Goal: Information Seeking & Learning: Learn about a topic

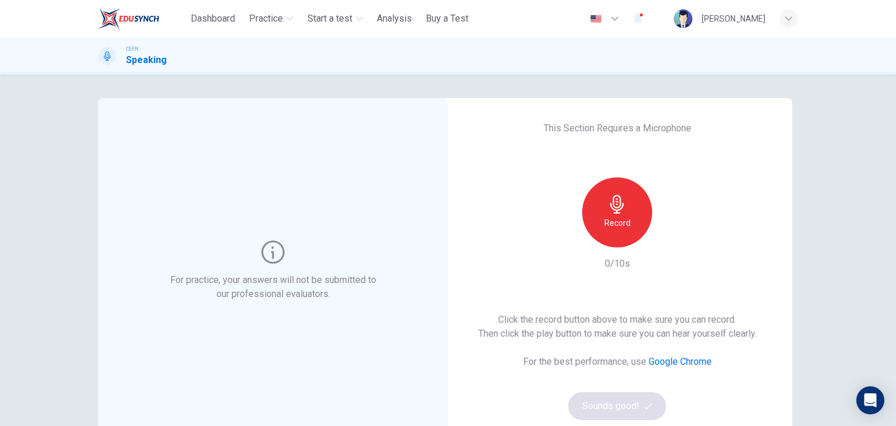
click at [615, 405] on div "Click the record button above to make sure you can record. Then click the play …" at bounding box center [617, 366] width 278 height 107
click at [618, 213] on icon "button" at bounding box center [617, 204] width 19 height 19
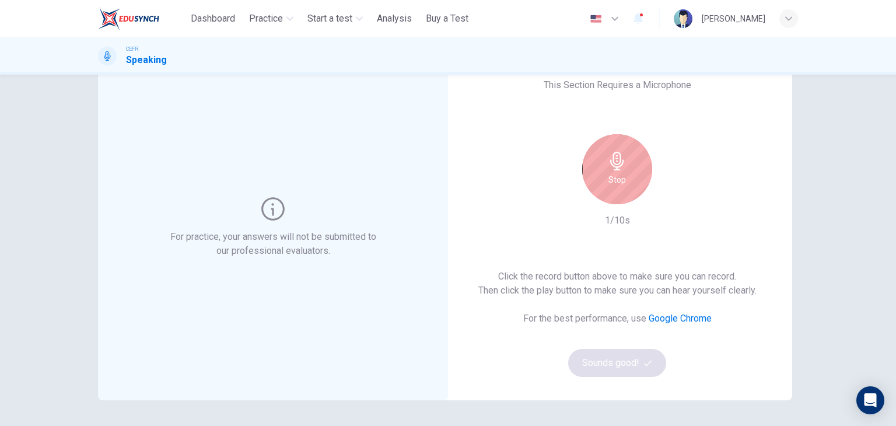
scroll to position [47, 0]
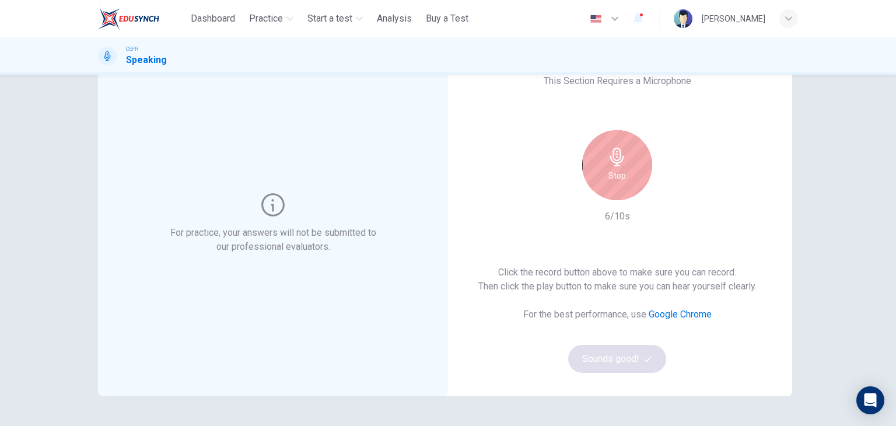
click at [622, 167] on div "Stop" at bounding box center [617, 165] width 70 height 70
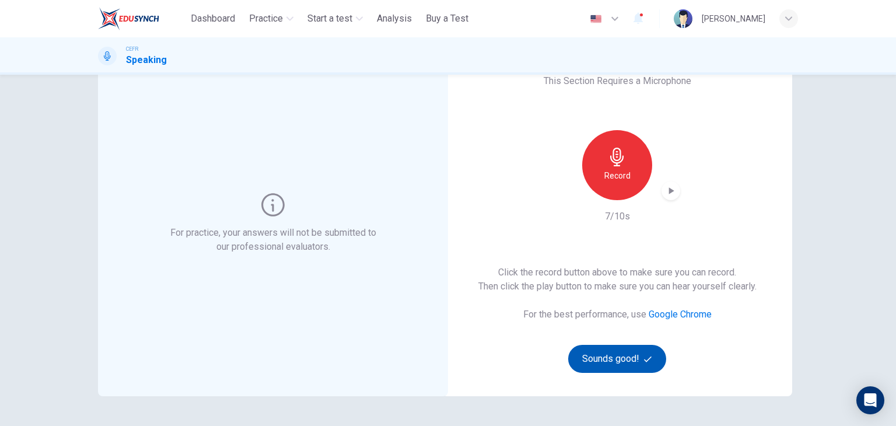
click at [619, 361] on button "Sounds good!" at bounding box center [617, 359] width 98 height 28
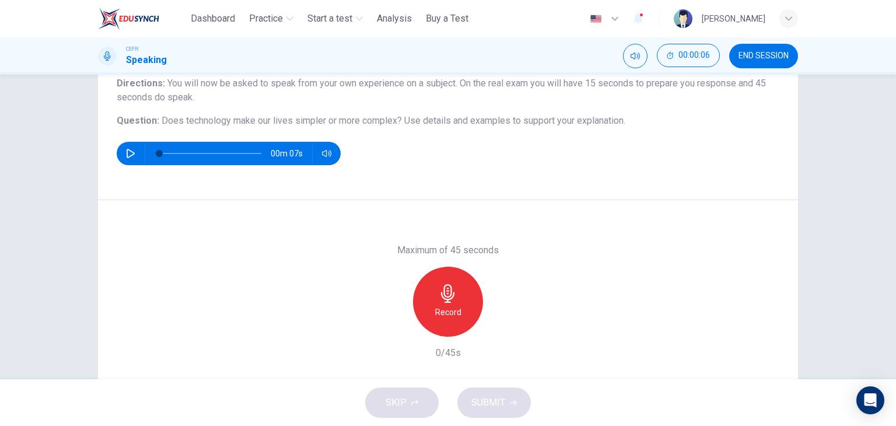
scroll to position [101, 0]
click at [439, 293] on icon "button" at bounding box center [448, 292] width 19 height 19
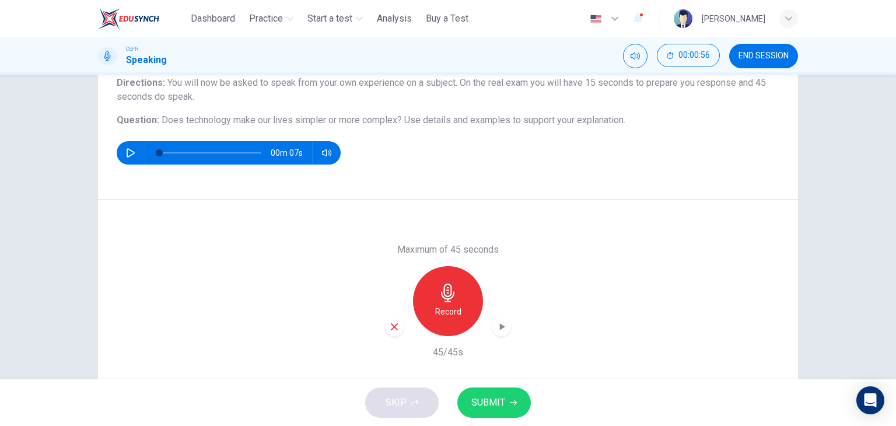
click at [508, 416] on button "SUBMIT" at bounding box center [493, 402] width 73 height 30
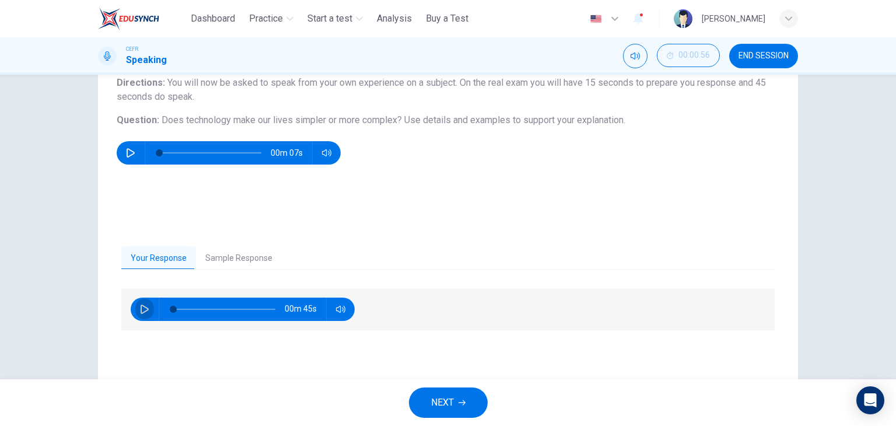
click at [135, 310] on button "button" at bounding box center [144, 308] width 19 height 23
type input "**"
click at [441, 402] on span "NEXT" at bounding box center [442, 402] width 23 height 16
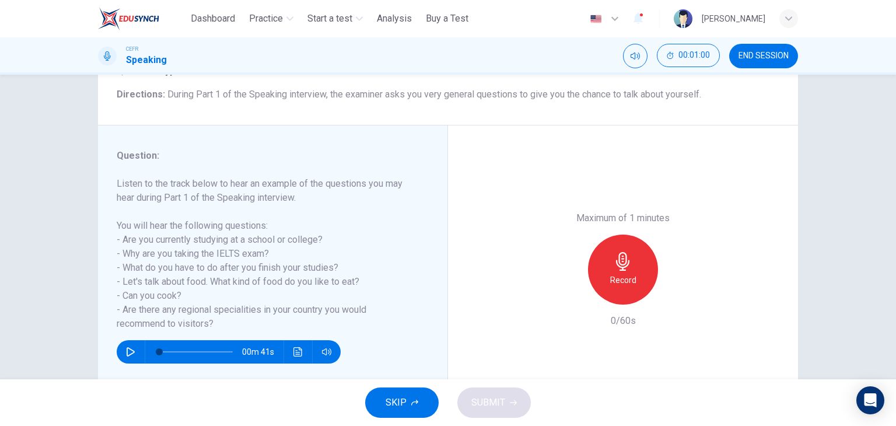
scroll to position [96, 0]
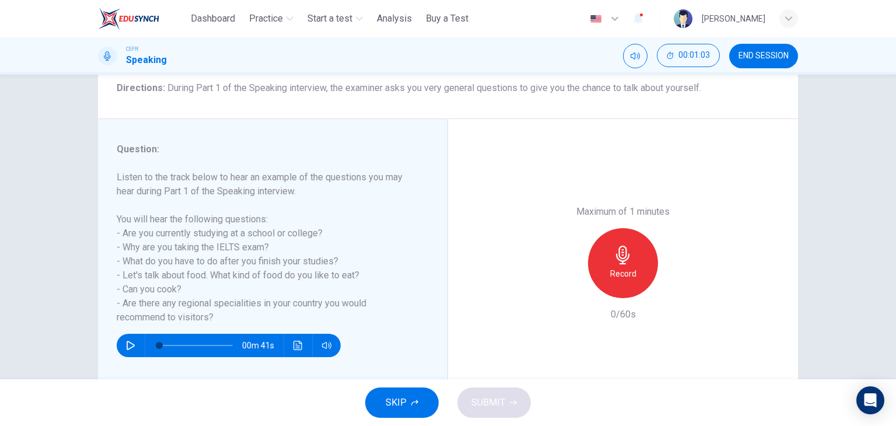
click at [127, 345] on icon "button" at bounding box center [130, 345] width 9 height 9
type input "*"
click at [614, 276] on h6 "Record" at bounding box center [623, 274] width 26 height 14
click at [499, 396] on span "SUBMIT" at bounding box center [488, 402] width 34 height 16
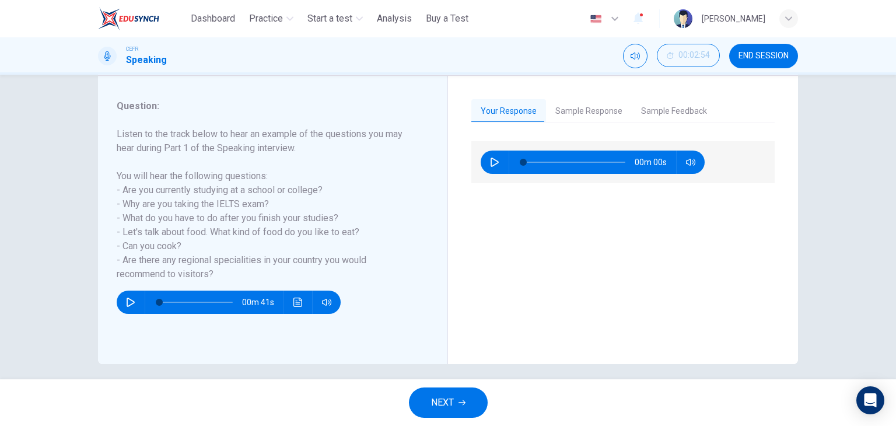
scroll to position [136, 0]
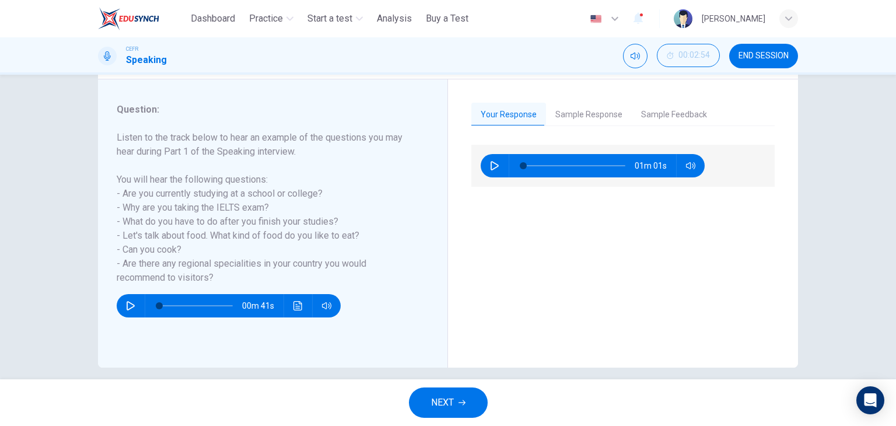
click at [595, 117] on button "Sample Response" at bounding box center [589, 115] width 86 height 24
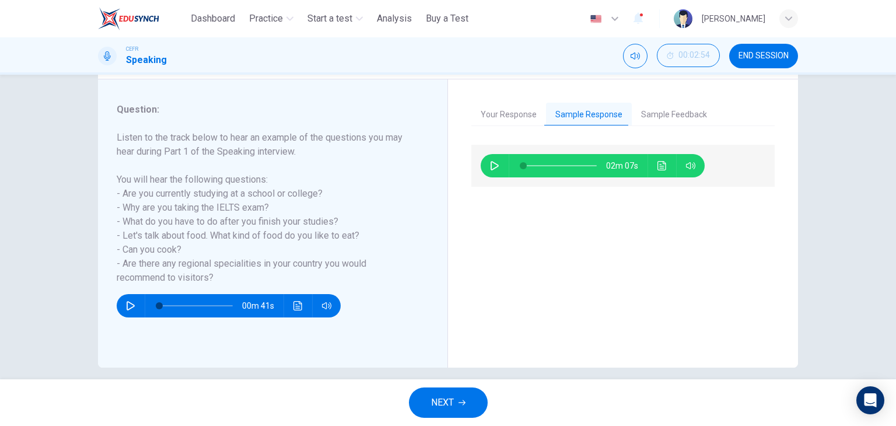
click at [490, 167] on icon "button" at bounding box center [494, 165] width 9 height 9
type input "*"
click at [453, 399] on span "NEXT" at bounding box center [442, 402] width 23 height 16
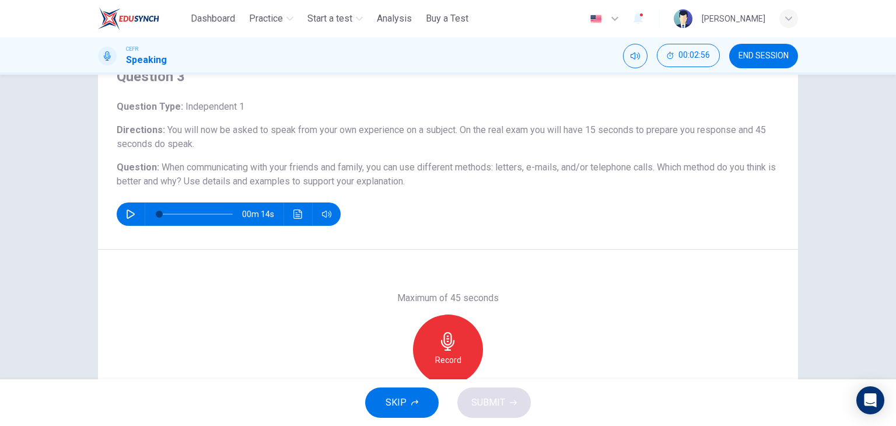
scroll to position [56, 0]
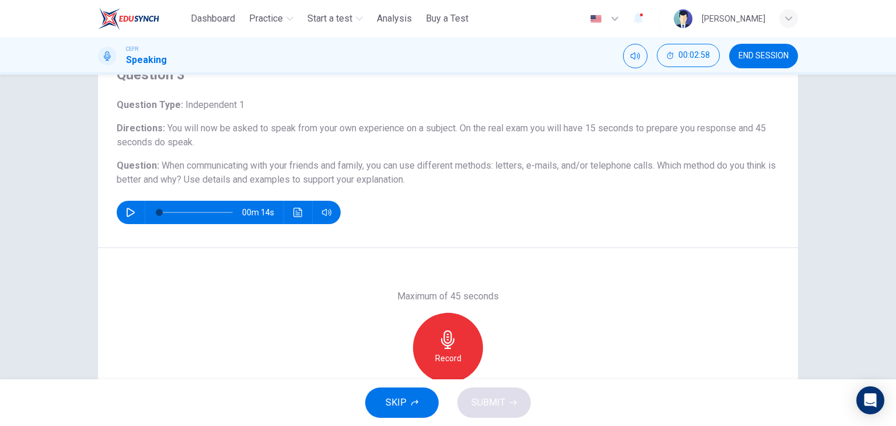
click at [180, 209] on div "Question 3 Question Type : Independent 1 Directions : You will now be asked to …" at bounding box center [448, 244] width 700 height 405
click at [127, 208] on icon "button" at bounding box center [130, 212] width 9 height 9
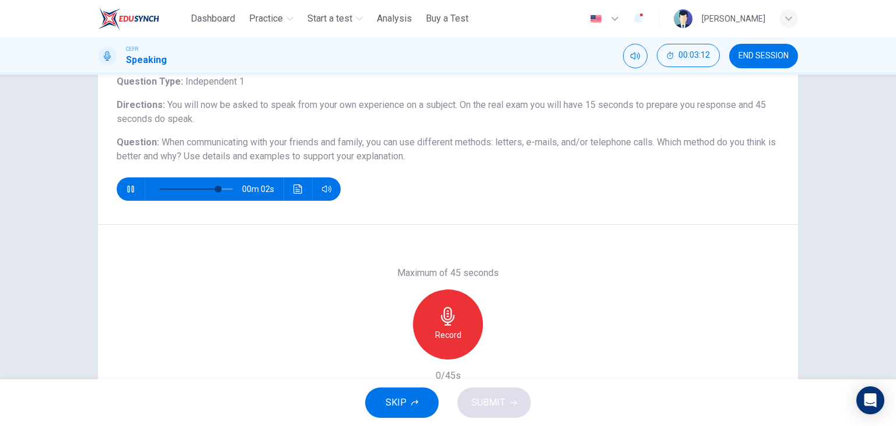
scroll to position [81, 0]
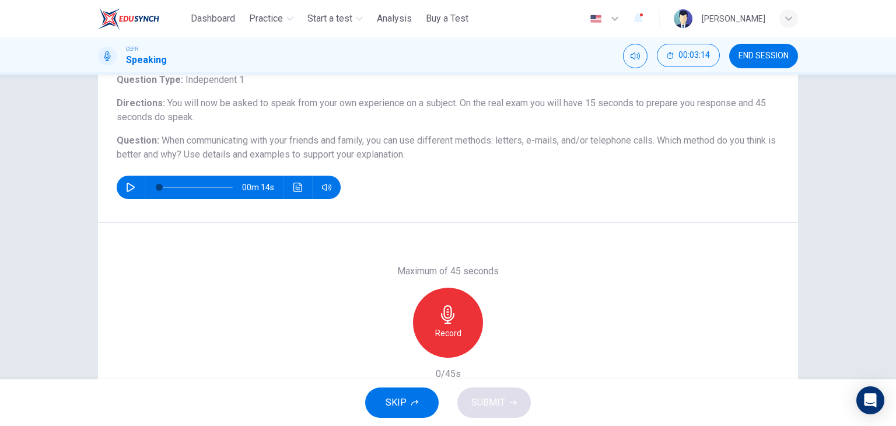
type input "*"
click at [444, 312] on icon "button" at bounding box center [448, 314] width 19 height 19
click at [493, 410] on span "SUBMIT" at bounding box center [488, 402] width 34 height 16
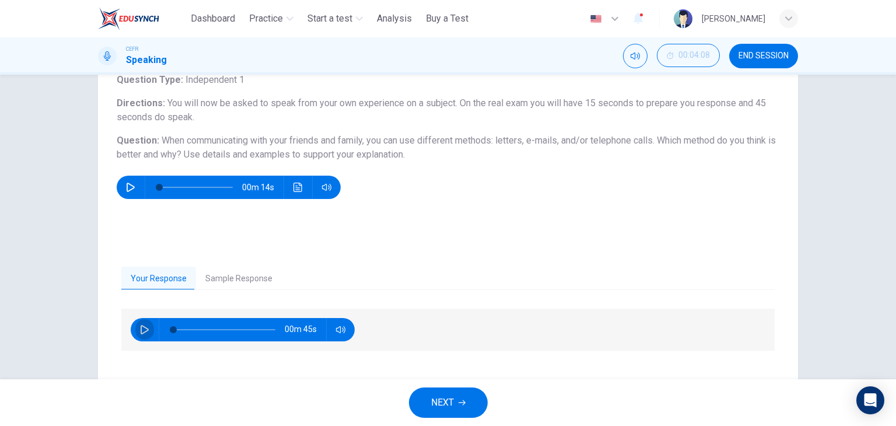
click at [142, 335] on button "button" at bounding box center [144, 329] width 19 height 23
type input "*"
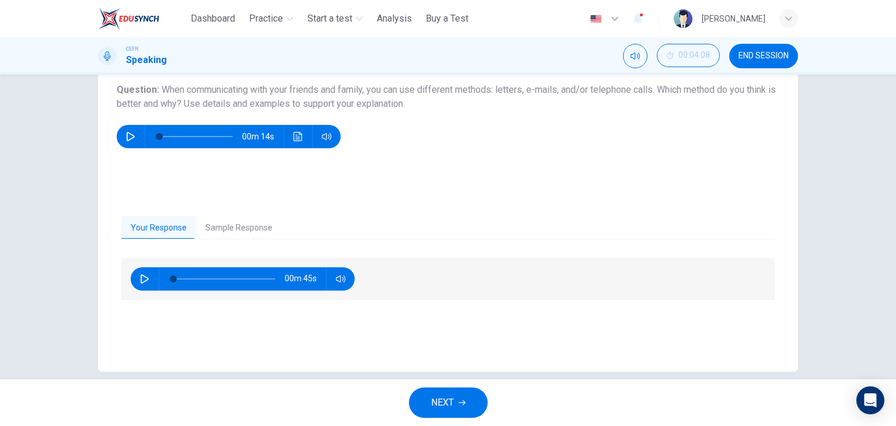
scroll to position [148, 0]
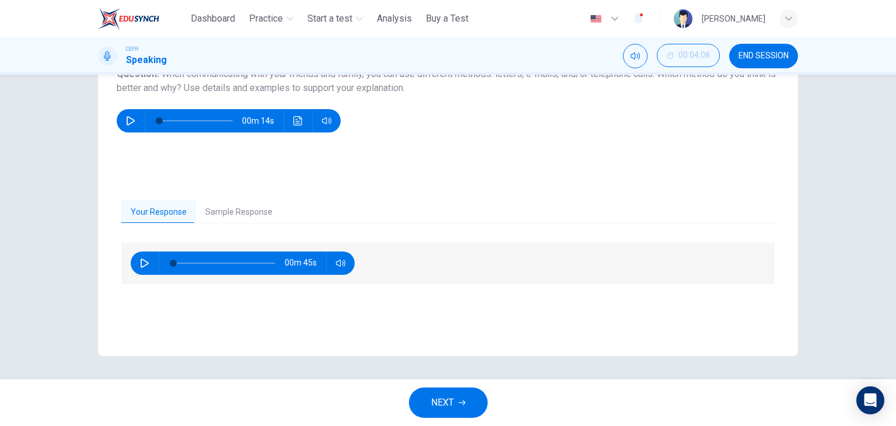
click at [220, 215] on button "Sample Response" at bounding box center [239, 212] width 86 height 24
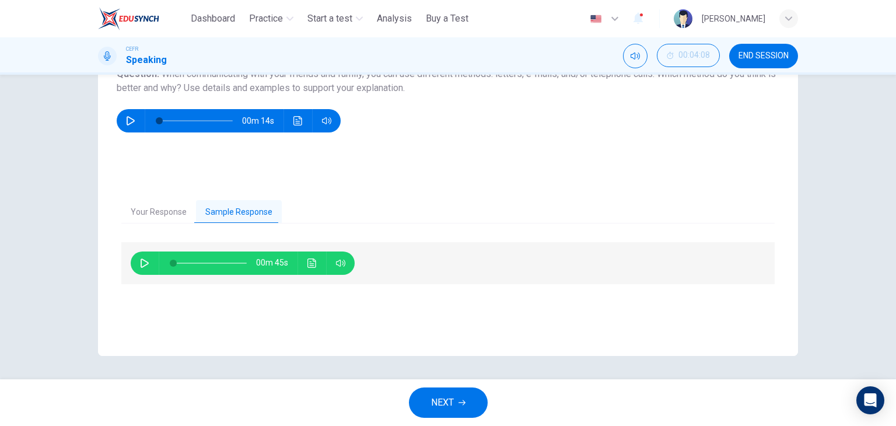
click at [141, 259] on icon "button" at bounding box center [145, 262] width 8 height 9
type input "*"
click at [467, 414] on button "NEXT" at bounding box center [448, 402] width 79 height 30
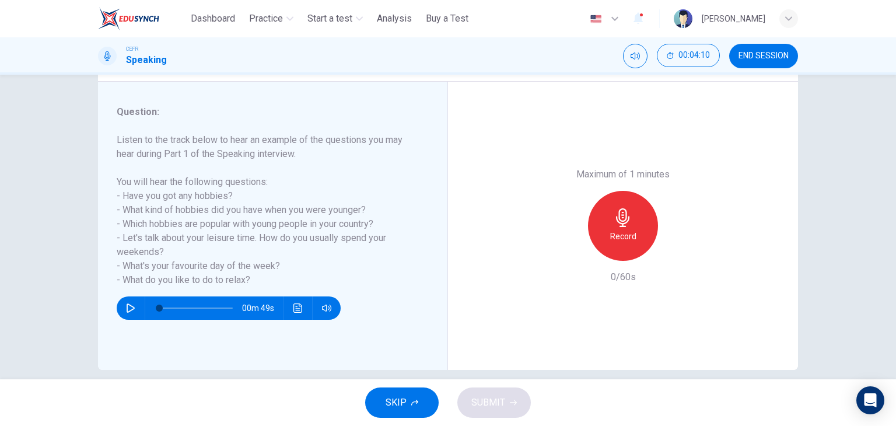
scroll to position [136, 0]
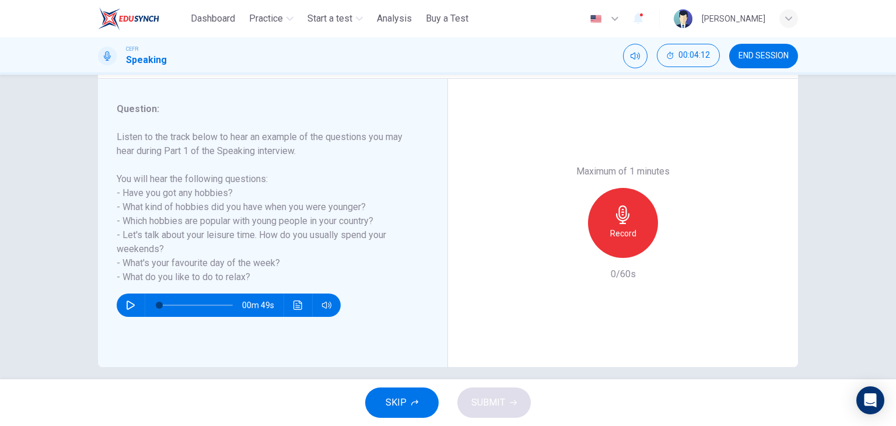
click at [133, 304] on button "button" at bounding box center [130, 304] width 19 height 23
type input "*"
click at [614, 221] on icon "button" at bounding box center [623, 214] width 19 height 19
click at [490, 409] on span "SUBMIT" at bounding box center [488, 402] width 34 height 16
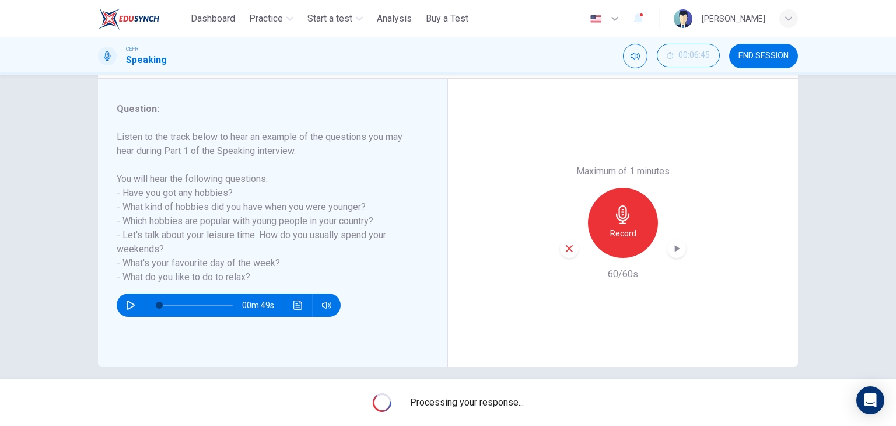
scroll to position [148, 0]
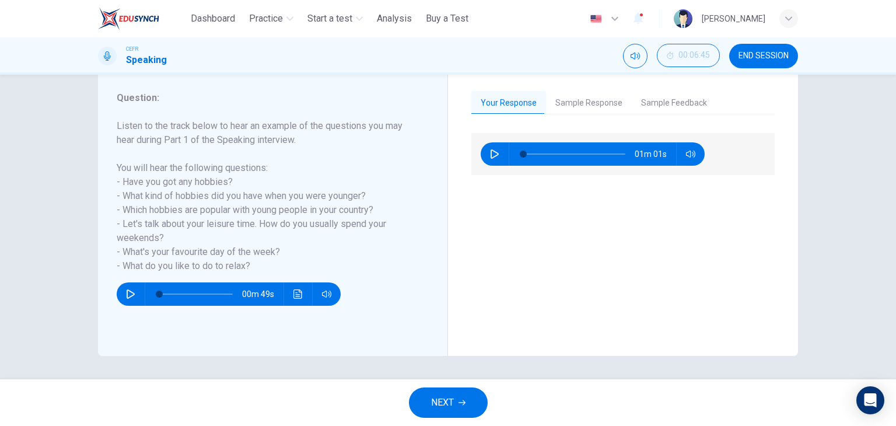
click at [490, 152] on icon "button" at bounding box center [494, 153] width 9 height 9
type input "*"
click at [586, 104] on button "Sample Response" at bounding box center [589, 103] width 86 height 24
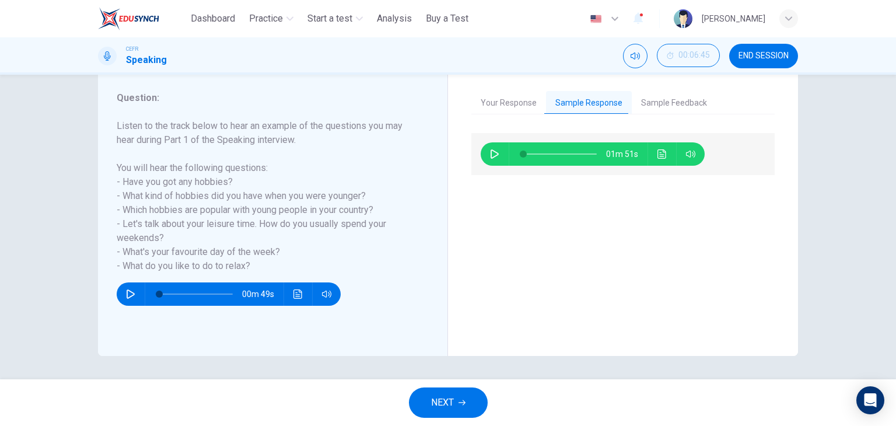
click at [492, 151] on icon "button" at bounding box center [494, 153] width 8 height 9
type input "*"
click at [775, 57] on span "END SESSION" at bounding box center [763, 55] width 50 height 9
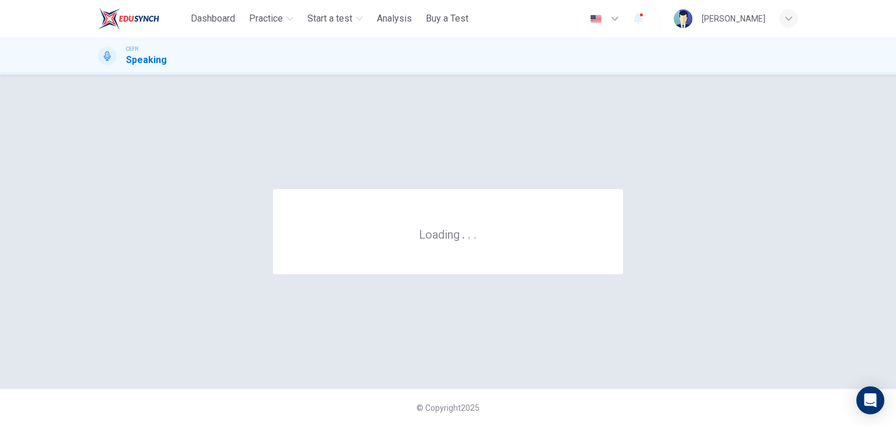
scroll to position [0, 0]
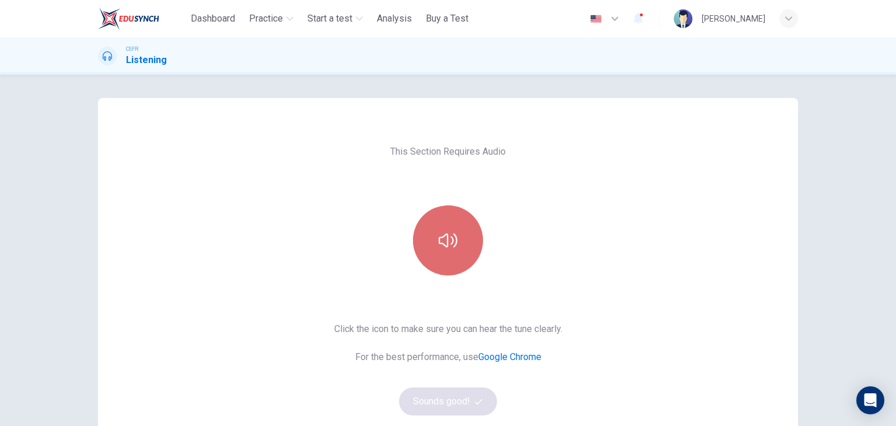
click at [435, 243] on button "button" at bounding box center [448, 240] width 70 height 70
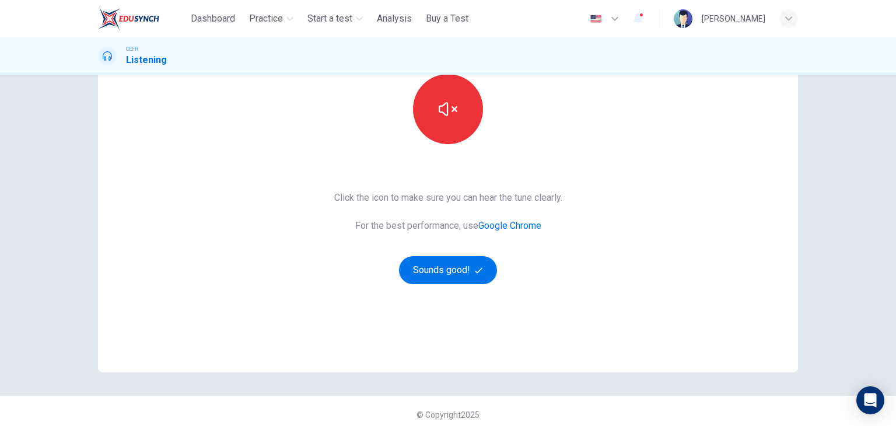
scroll to position [134, 0]
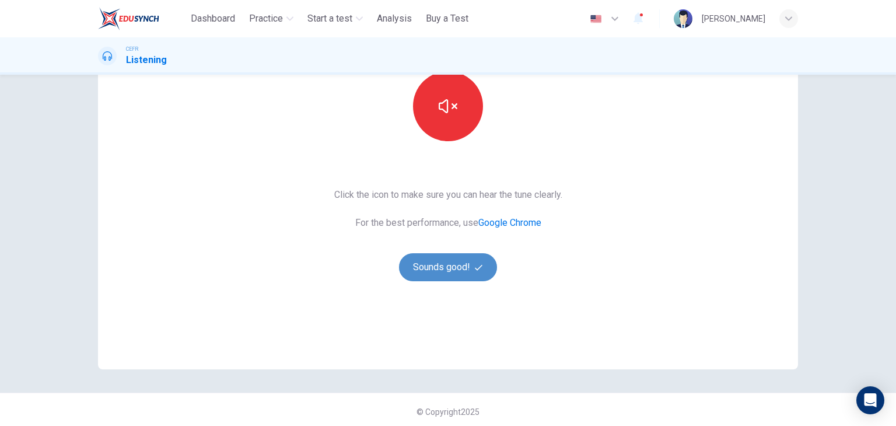
click at [457, 276] on button "Sounds good!" at bounding box center [448, 267] width 98 height 28
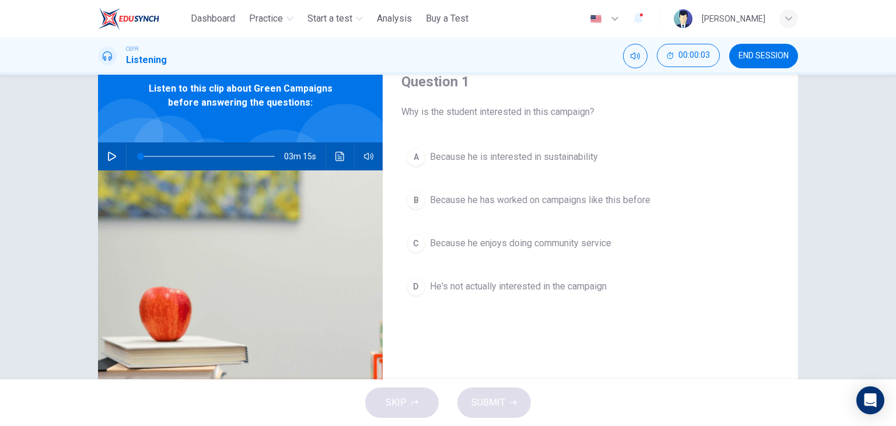
scroll to position [51, 0]
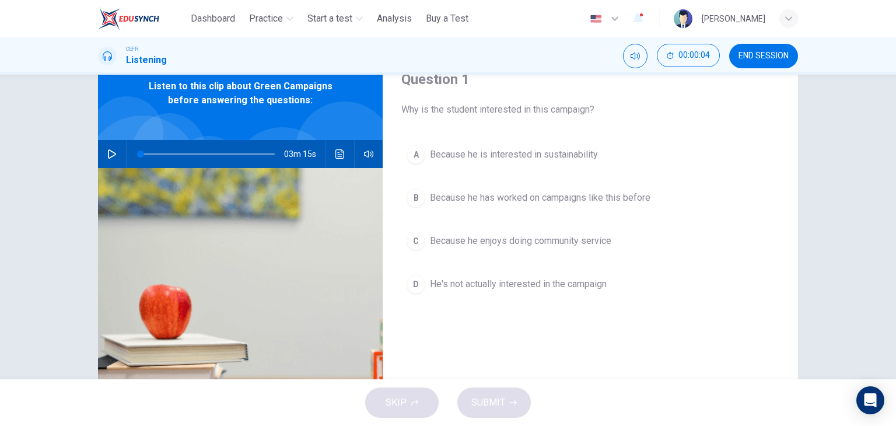
click at [110, 156] on icon "button" at bounding box center [111, 153] width 9 height 9
click at [610, 331] on div "Question 1 Why is the student interested in this campaign? A Because he is inte…" at bounding box center [590, 249] width 415 height 405
click at [636, 50] on button "Mute" at bounding box center [635, 56] width 24 height 24
click at [636, 50] on button "Unmute" at bounding box center [635, 56] width 24 height 24
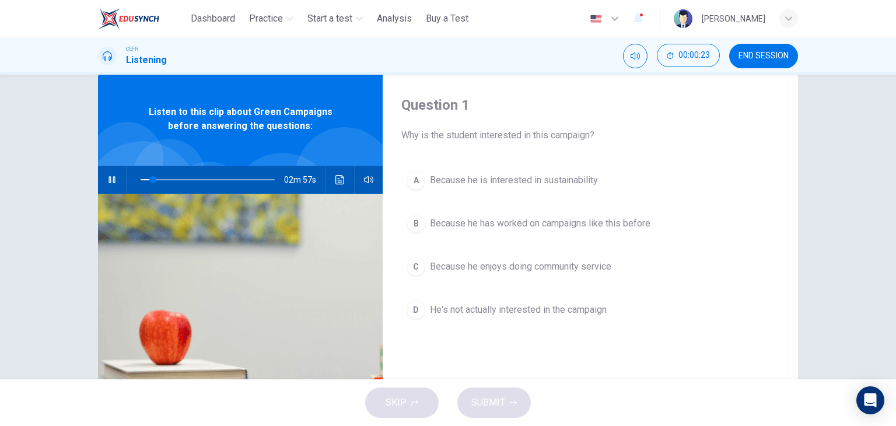
scroll to position [21, 0]
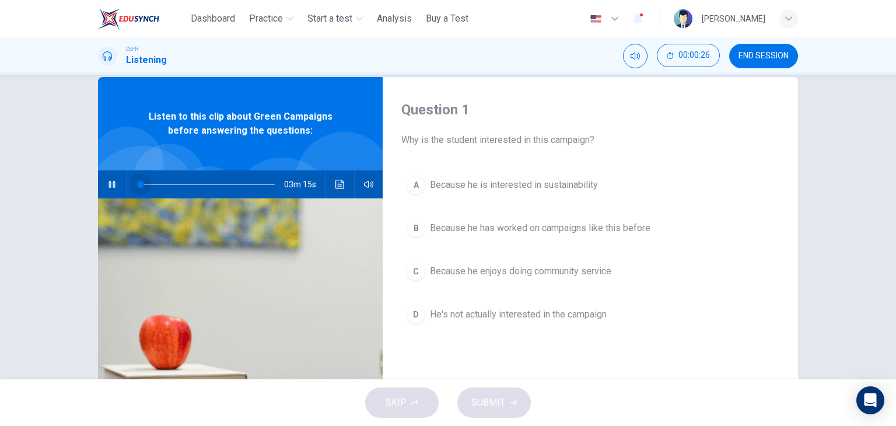
drag, startPoint x: 147, startPoint y: 184, endPoint x: 118, endPoint y: 194, distance: 30.2
click at [118, 194] on div "03m 15s" at bounding box center [240, 184] width 285 height 28
click at [412, 276] on div "C" at bounding box center [416, 271] width 19 height 19
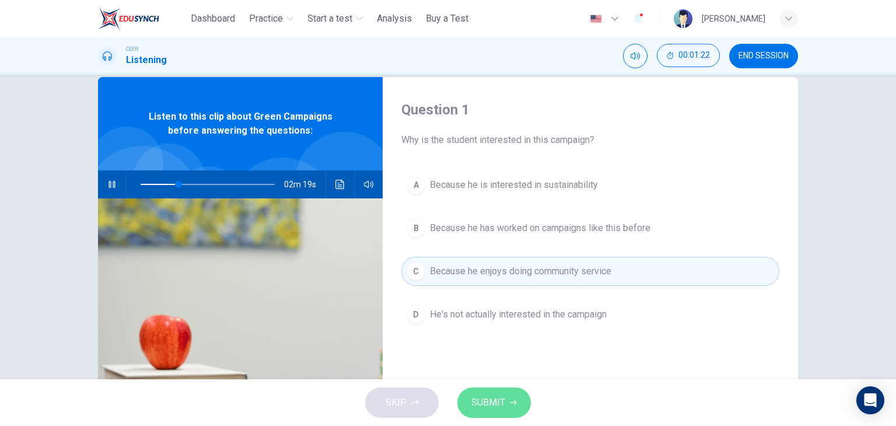
click at [488, 400] on span "SUBMIT" at bounding box center [488, 402] width 34 height 16
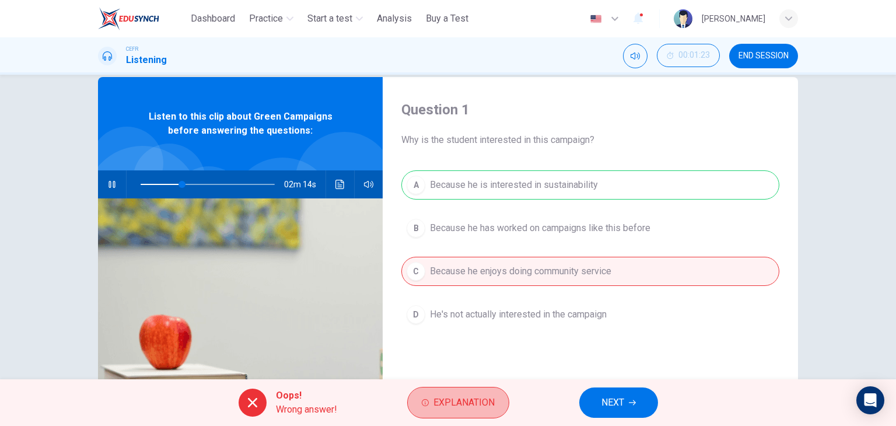
click at [488, 400] on span "Explanation" at bounding box center [463, 402] width 61 height 16
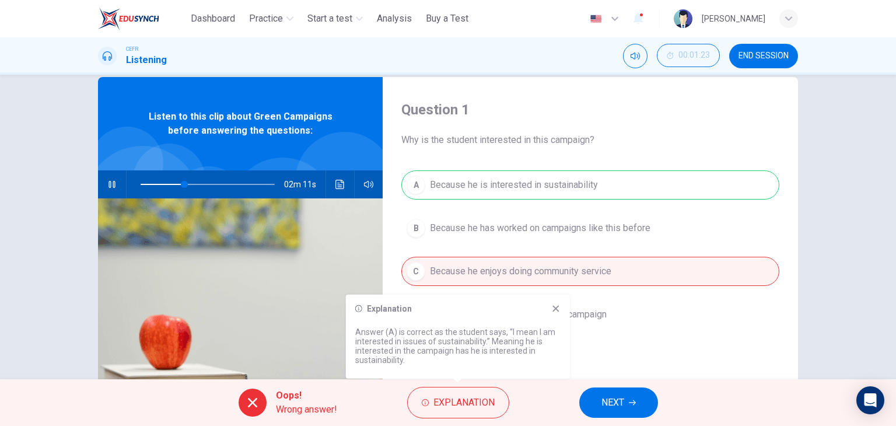
click at [518, 195] on div "A Because he is interested in sustainability B Because he has worked on campaig…" at bounding box center [590, 261] width 378 height 182
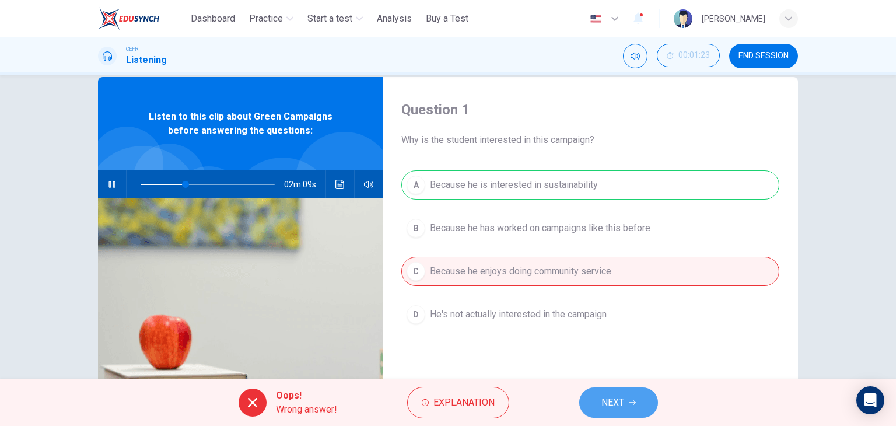
click at [635, 403] on icon "button" at bounding box center [632, 402] width 7 height 5
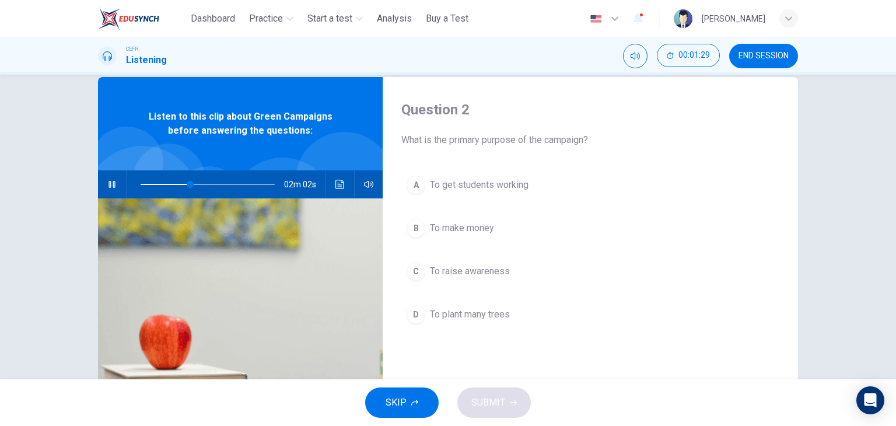
click at [418, 267] on div "C" at bounding box center [416, 271] width 19 height 19
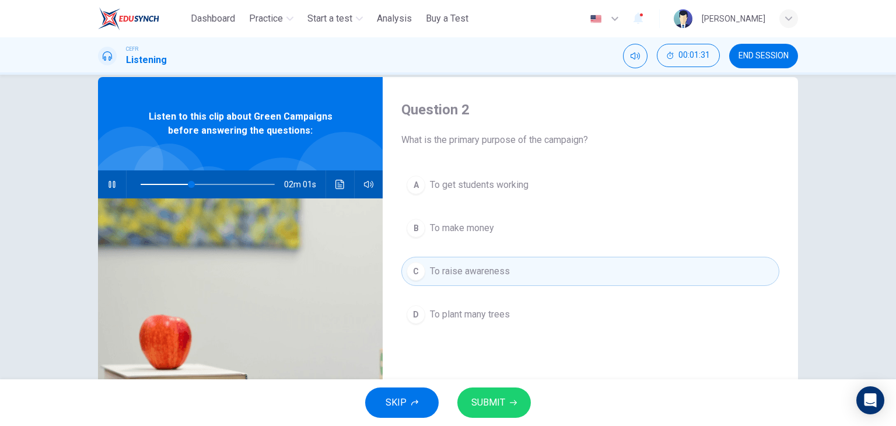
click at [493, 395] on span "SUBMIT" at bounding box center [488, 402] width 34 height 16
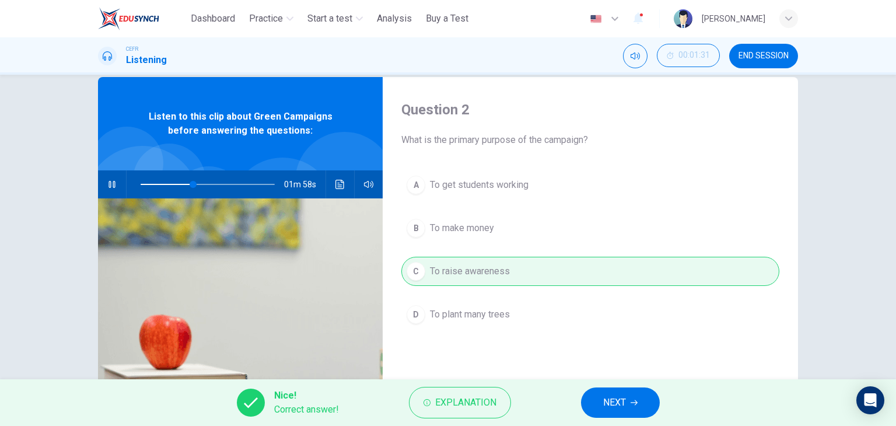
click at [618, 404] on span "NEXT" at bounding box center [614, 402] width 23 height 16
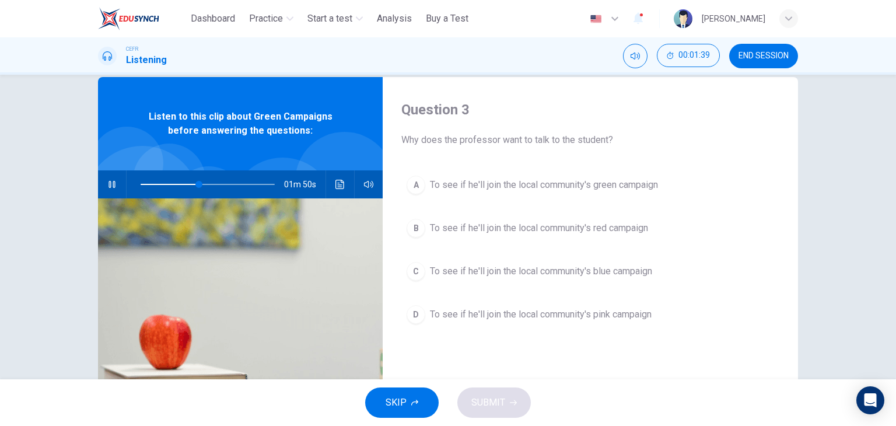
click at [490, 195] on button "A To see if he'll join the local community's green campaign" at bounding box center [590, 184] width 378 height 29
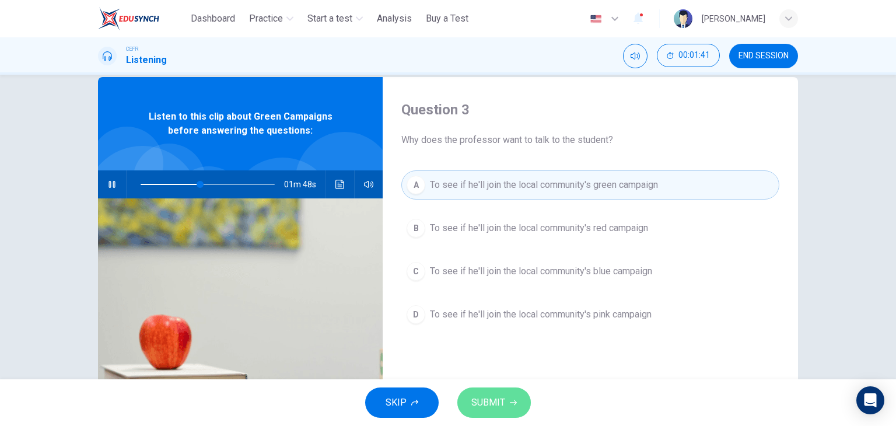
click at [516, 397] on button "SUBMIT" at bounding box center [493, 402] width 73 height 30
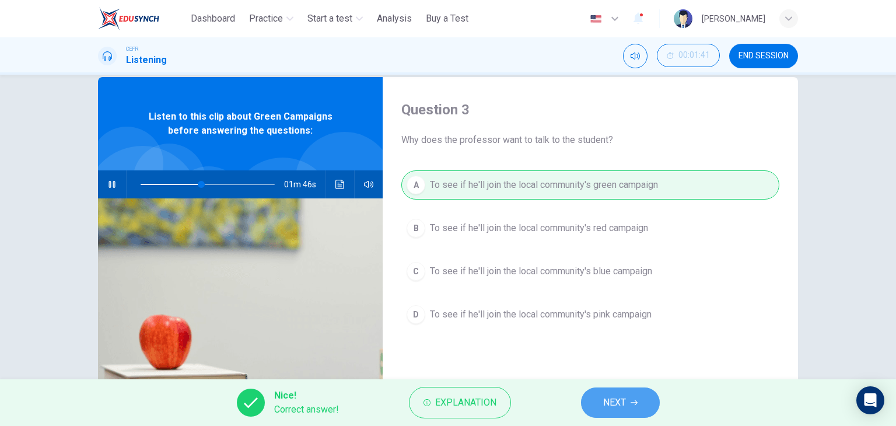
click at [597, 400] on button "NEXT" at bounding box center [620, 402] width 79 height 30
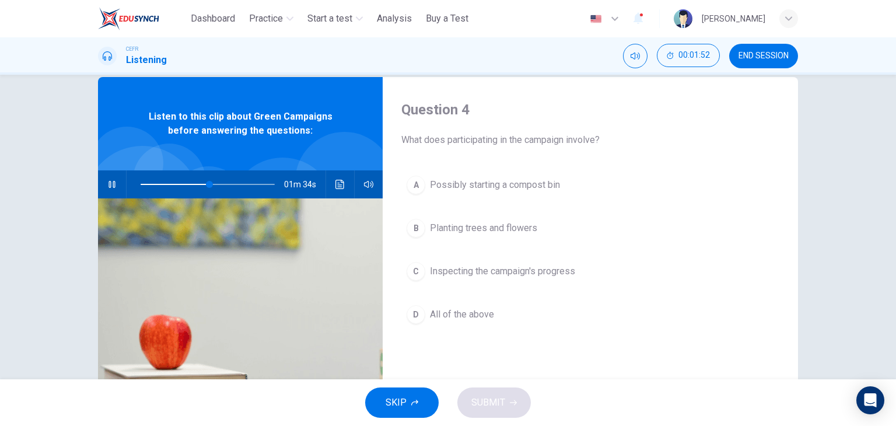
click at [521, 230] on span "Planting trees and flowers" at bounding box center [483, 228] width 107 height 14
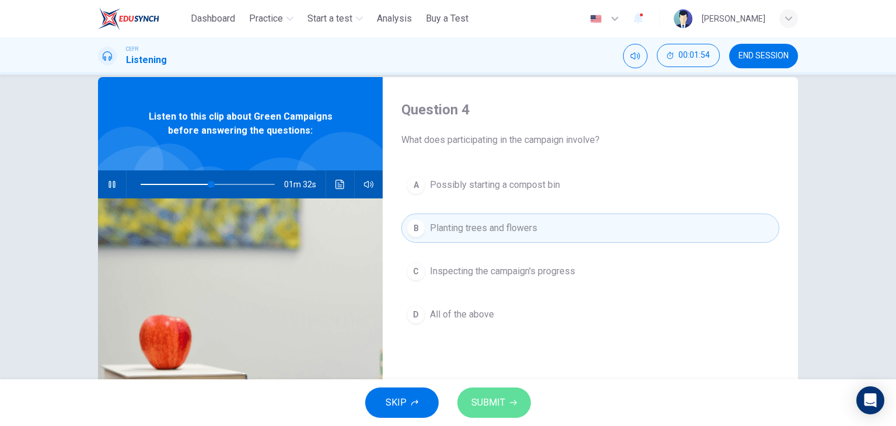
click at [511, 388] on button "SUBMIT" at bounding box center [493, 402] width 73 height 30
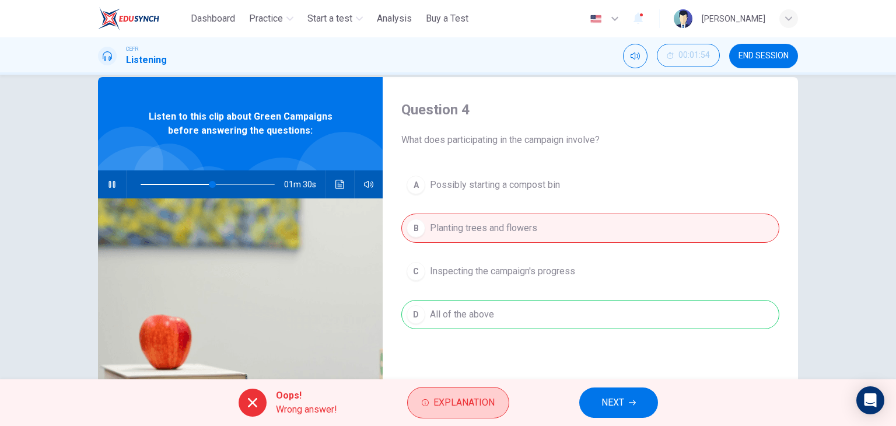
click at [476, 401] on span "Explanation" at bounding box center [463, 402] width 61 height 16
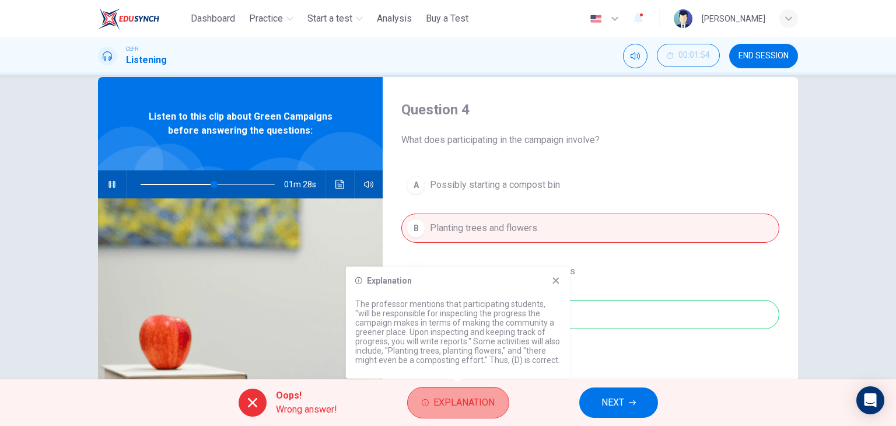
click at [476, 401] on span "Explanation" at bounding box center [463, 402] width 61 height 16
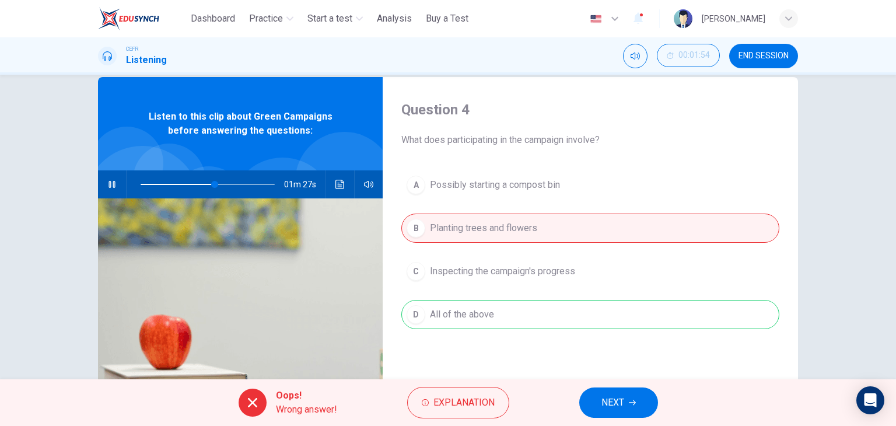
type input "**"
click at [615, 395] on span "NEXT" at bounding box center [612, 402] width 23 height 16
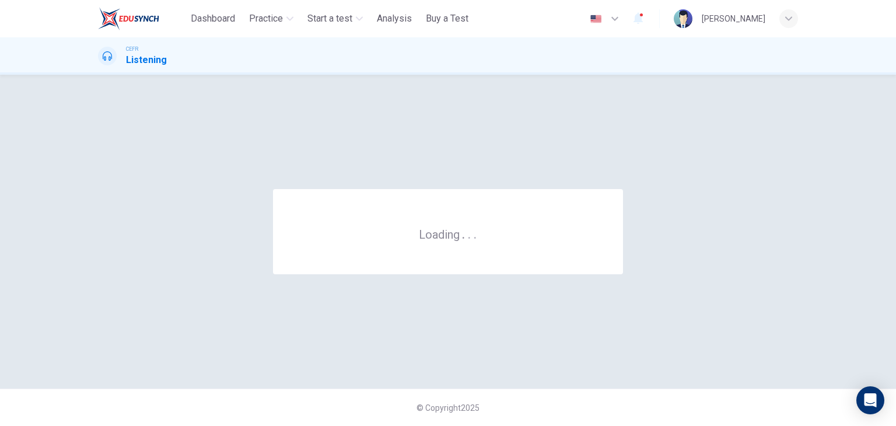
scroll to position [0, 0]
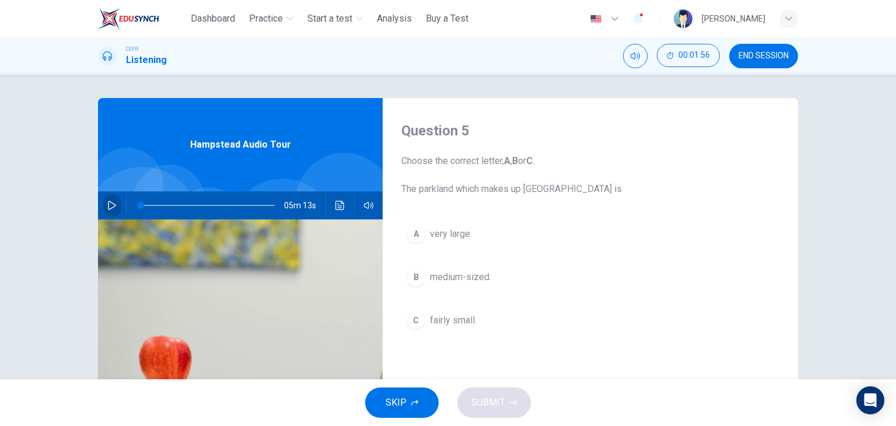
click at [107, 203] on icon "button" at bounding box center [111, 205] width 9 height 9
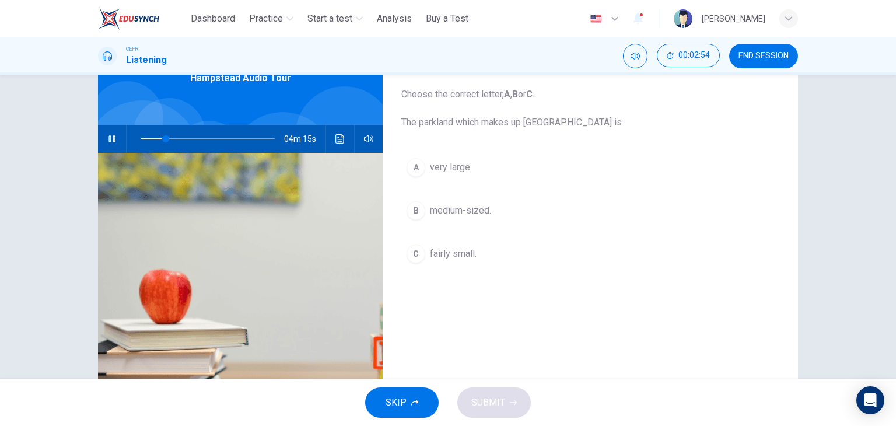
scroll to position [64, 0]
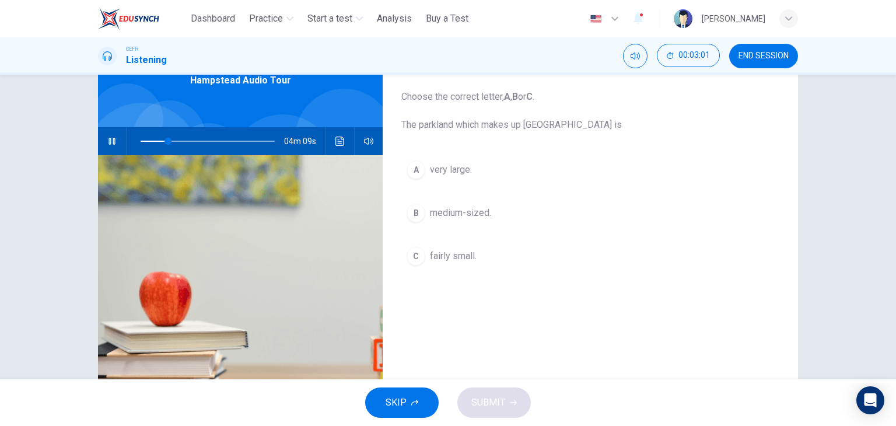
click at [408, 167] on div "A" at bounding box center [416, 169] width 19 height 19
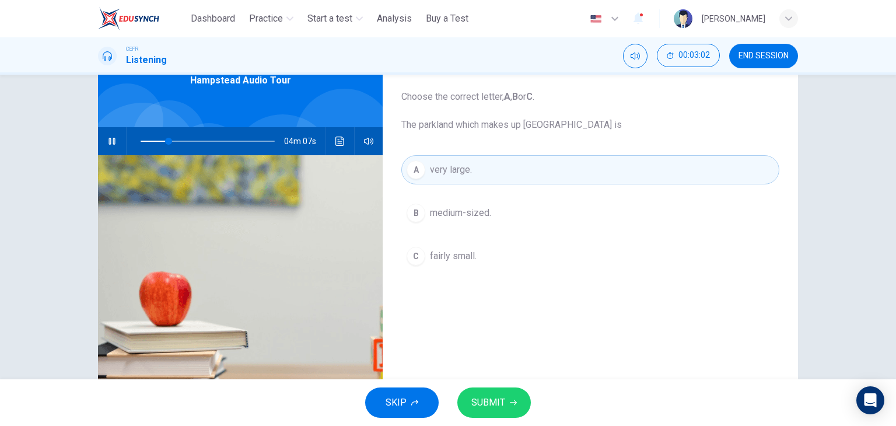
click at [483, 397] on span "SUBMIT" at bounding box center [488, 402] width 34 height 16
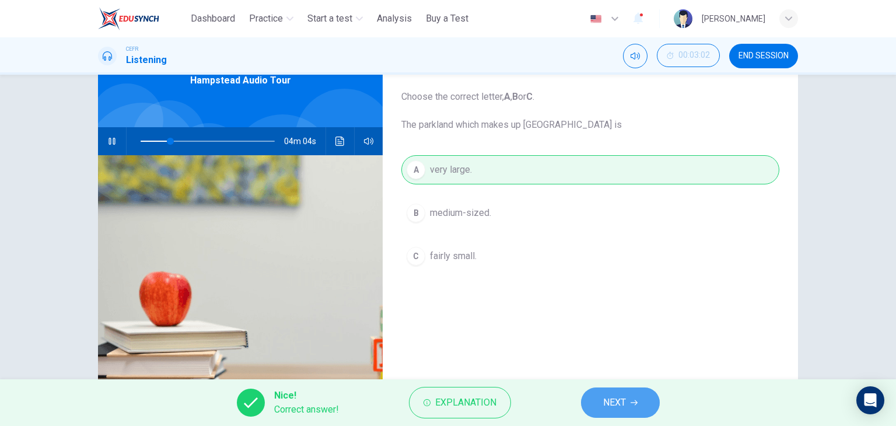
click at [623, 394] on span "NEXT" at bounding box center [614, 402] width 23 height 16
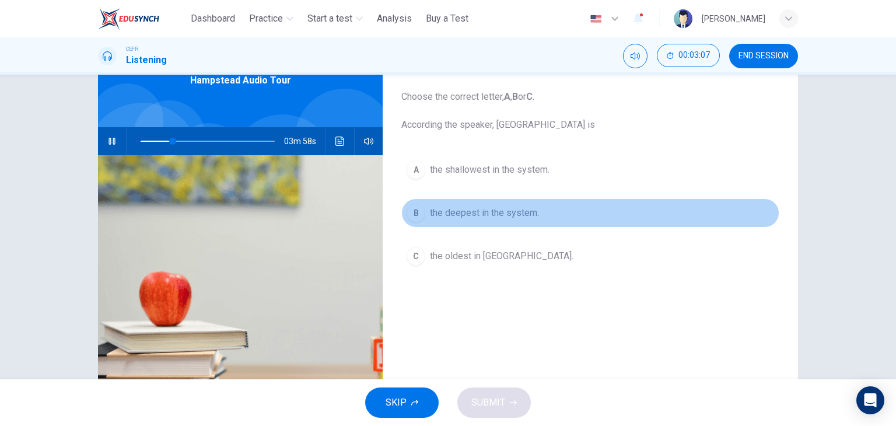
click at [412, 209] on div "B" at bounding box center [416, 213] width 19 height 19
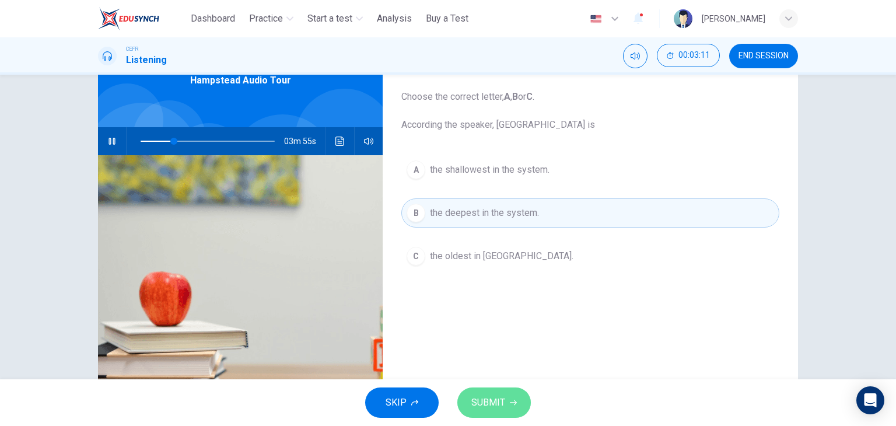
click at [485, 404] on span "SUBMIT" at bounding box center [488, 402] width 34 height 16
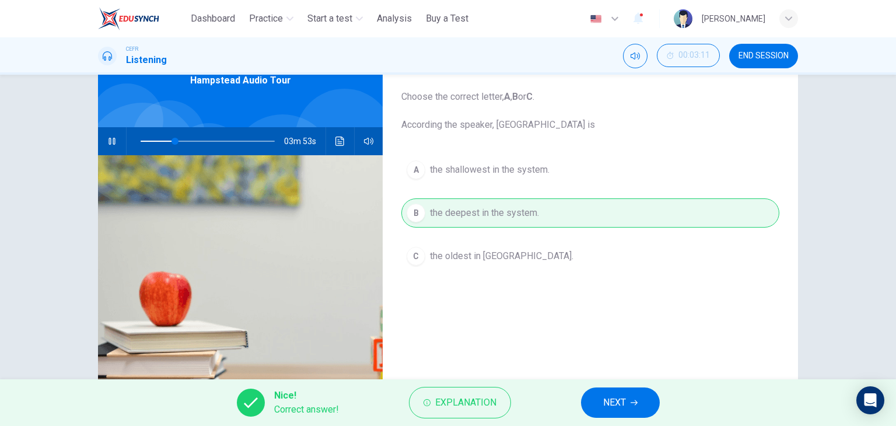
click at [631, 402] on icon "button" at bounding box center [633, 402] width 7 height 5
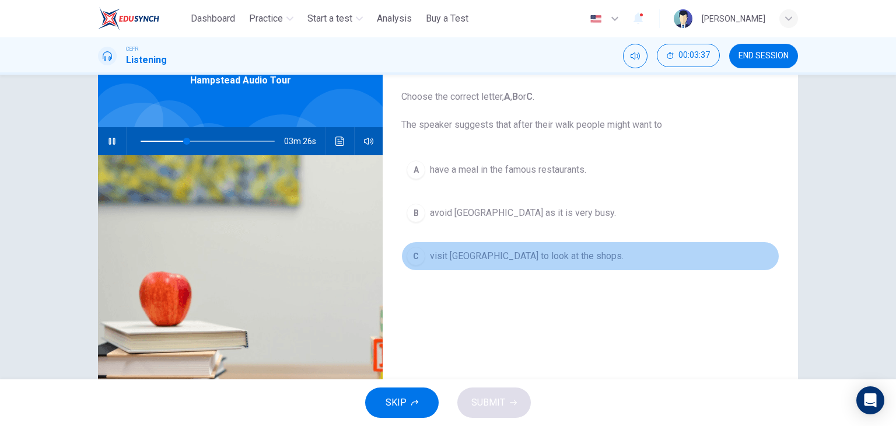
click at [412, 257] on div "C" at bounding box center [416, 256] width 19 height 19
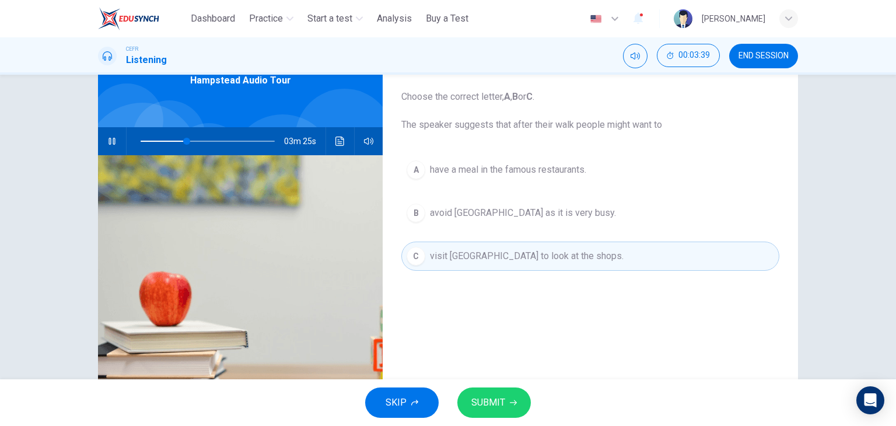
click at [479, 406] on span "SUBMIT" at bounding box center [488, 402] width 34 height 16
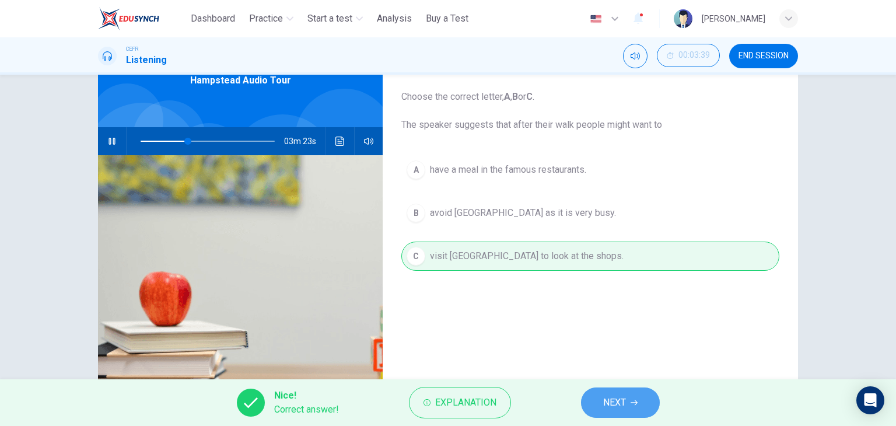
click at [625, 412] on button "NEXT" at bounding box center [620, 402] width 79 height 30
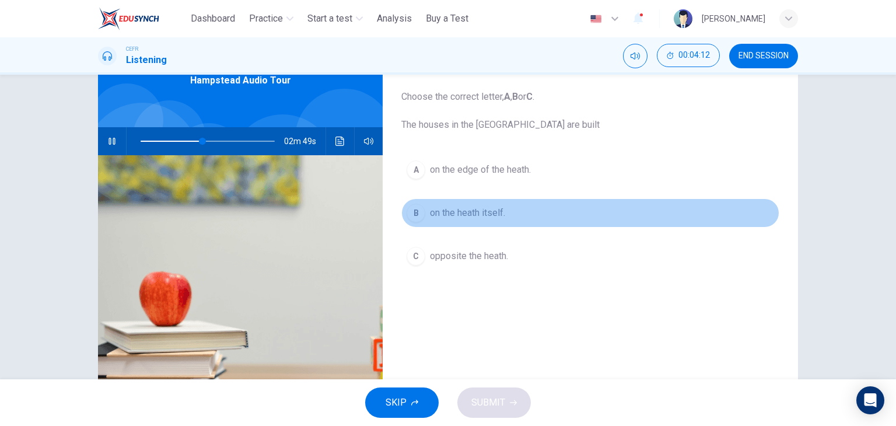
click at [411, 211] on div "B" at bounding box center [416, 213] width 19 height 19
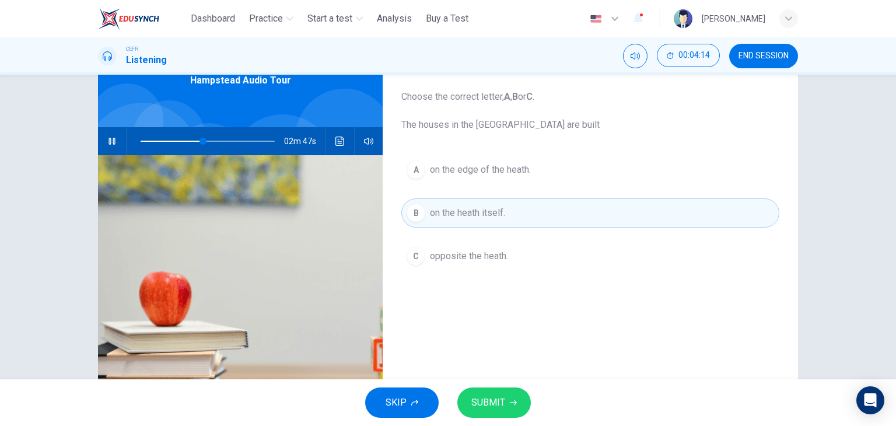
click at [510, 404] on icon "button" at bounding box center [513, 402] width 7 height 7
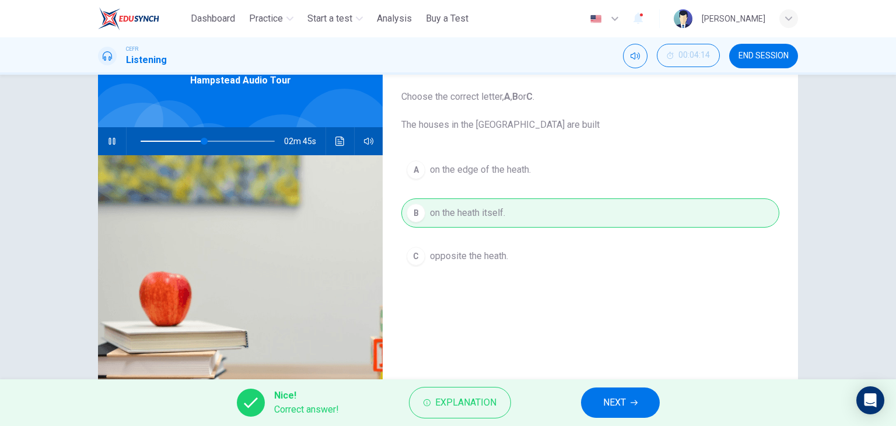
click at [629, 408] on button "NEXT" at bounding box center [620, 402] width 79 height 30
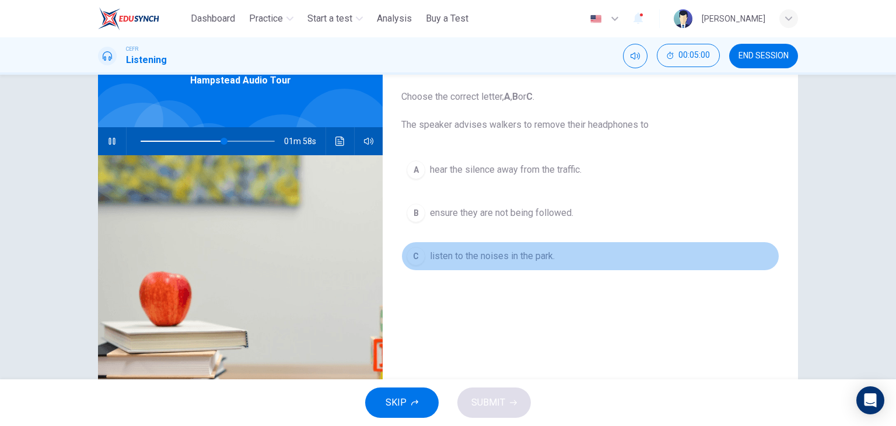
click at [413, 258] on div "C" at bounding box center [416, 256] width 19 height 19
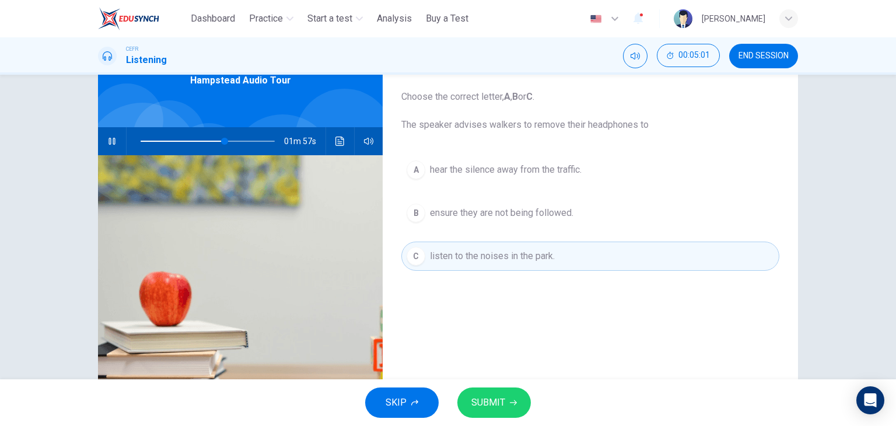
click at [509, 395] on button "SUBMIT" at bounding box center [493, 402] width 73 height 30
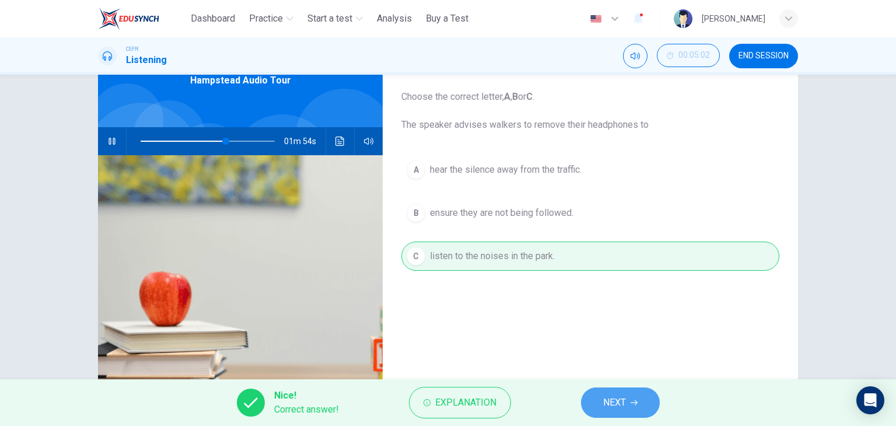
click at [616, 405] on span "NEXT" at bounding box center [614, 402] width 23 height 16
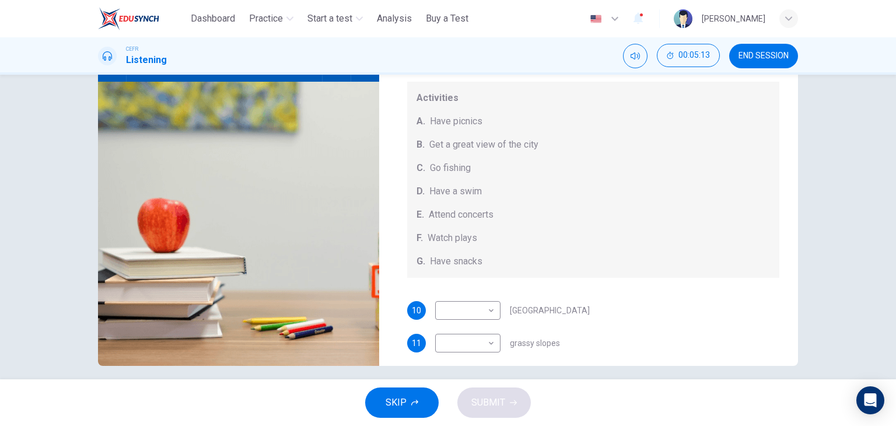
scroll to position [135, 0]
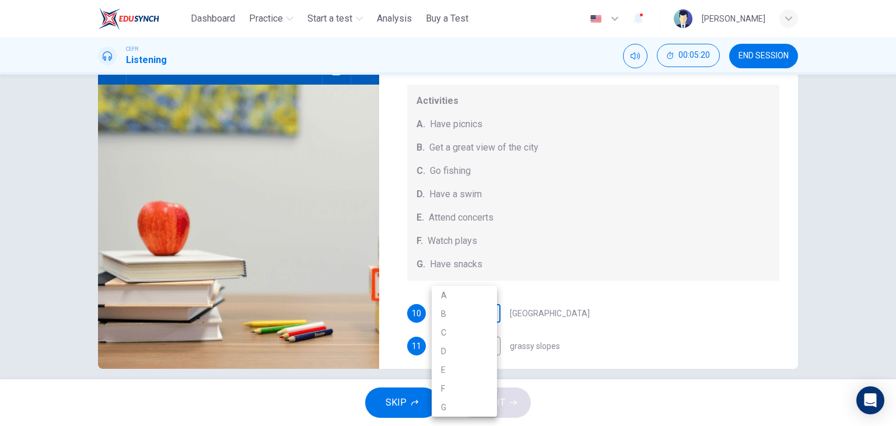
click at [476, 311] on body "This site uses cookies, as explained in our Privacy Policy . If you agree to th…" at bounding box center [448, 213] width 896 height 426
click at [587, 250] on div at bounding box center [448, 213] width 896 height 426
click at [481, 304] on body "This site uses cookies, as explained in our Privacy Policy . If you agree to th…" at bounding box center [448, 213] width 896 height 426
click at [462, 314] on li "B" at bounding box center [464, 313] width 65 height 19
type input "**"
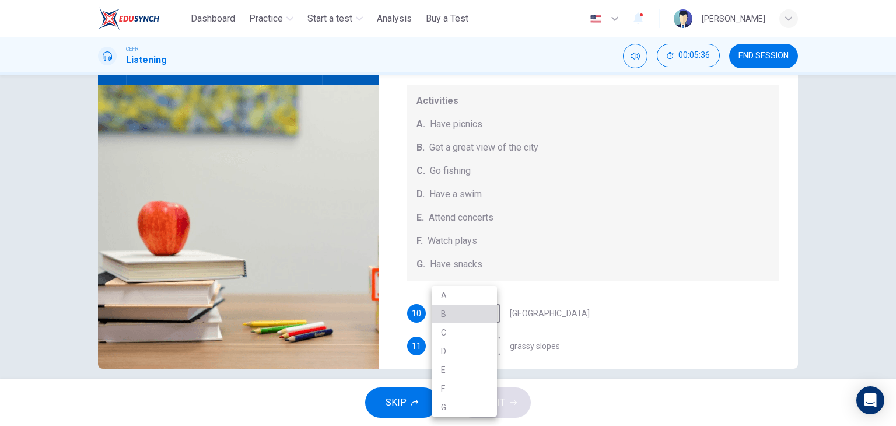
type input "*"
click at [474, 306] on body "This site uses cookies, as explained in our Privacy Policy . If you agree to th…" at bounding box center [448, 213] width 896 height 426
click at [458, 371] on li "E" at bounding box center [464, 369] width 65 height 19
type input "**"
type input "*"
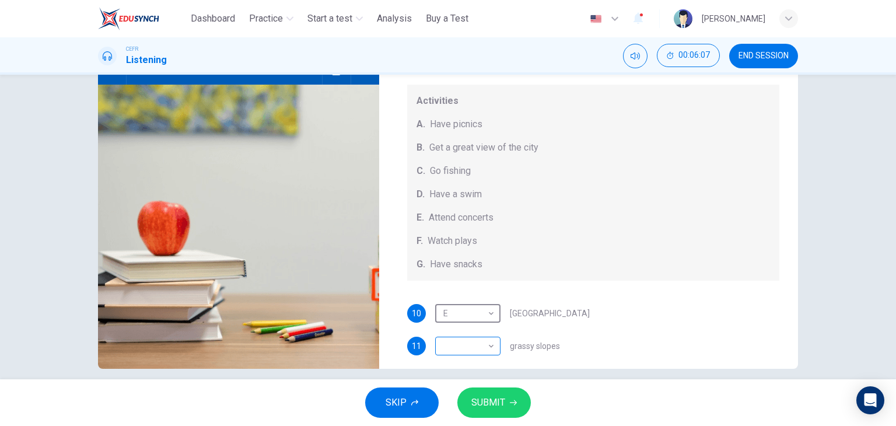
click at [462, 339] on body "This site uses cookies, as explained in our Privacy Policy . If you agree to th…" at bounding box center [448, 213] width 896 height 426
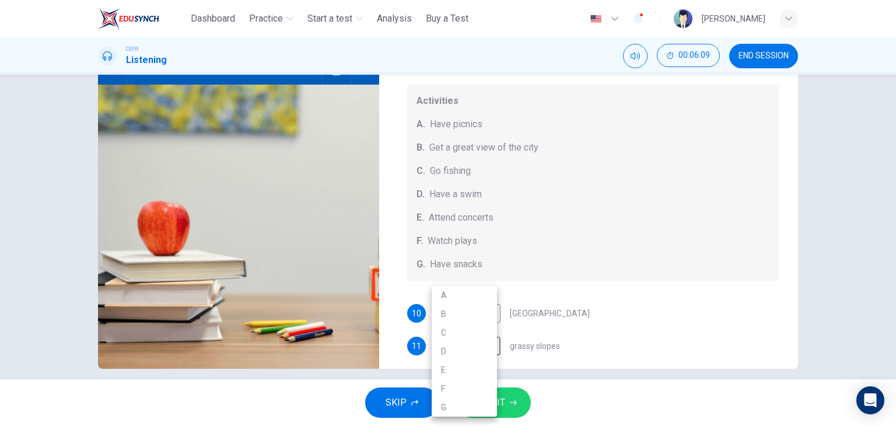
click at [458, 288] on li "A" at bounding box center [464, 295] width 65 height 19
type input "**"
type input "*"
click at [489, 409] on span "SUBMIT" at bounding box center [488, 402] width 34 height 16
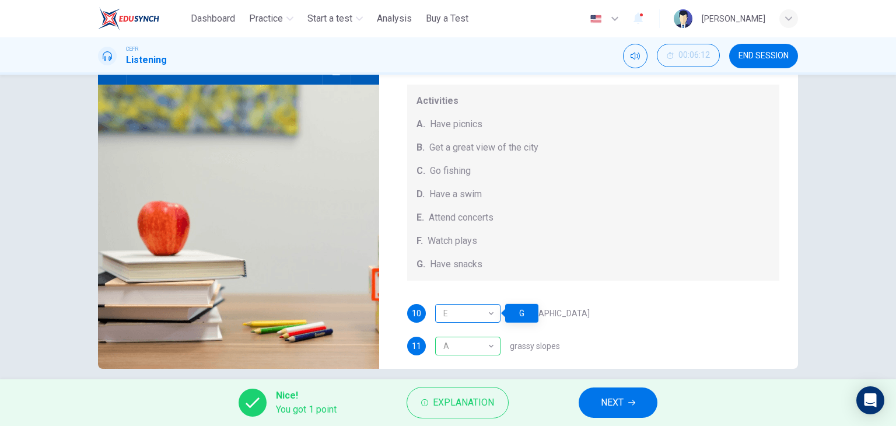
click at [487, 311] on div "E" at bounding box center [465, 313] width 61 height 33
type input "**"
click at [629, 403] on icon "button" at bounding box center [631, 402] width 7 height 7
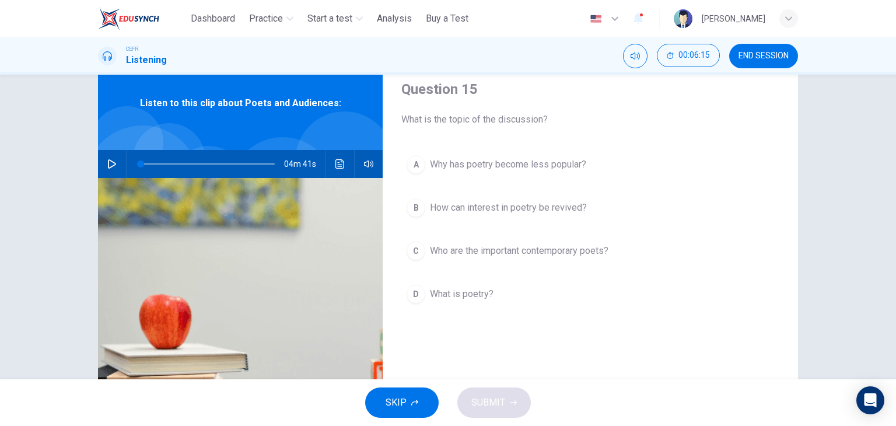
scroll to position [43, 0]
click at [107, 163] on icon "button" at bounding box center [111, 162] width 9 height 9
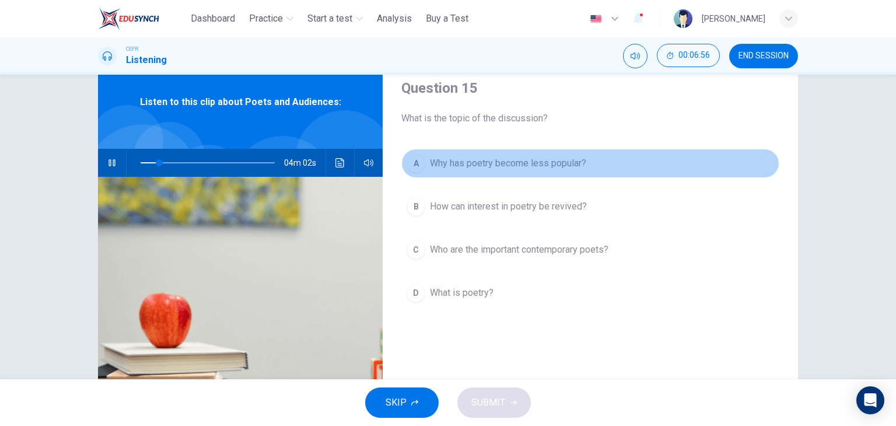
click at [409, 159] on div "A" at bounding box center [416, 163] width 19 height 19
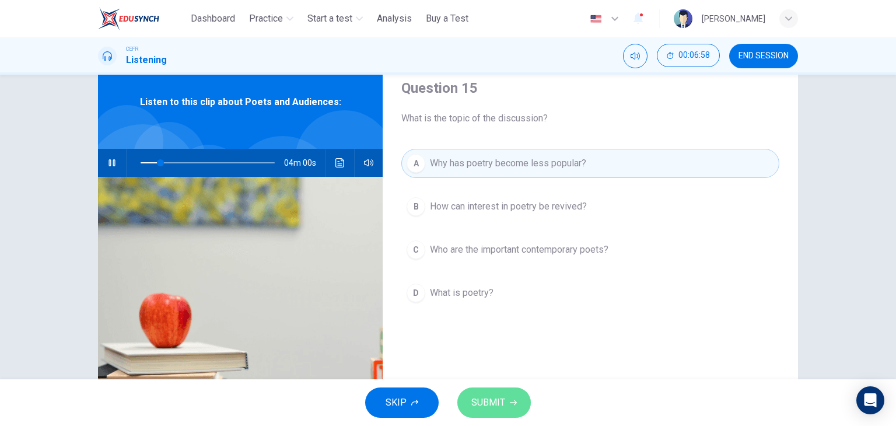
click at [492, 405] on span "SUBMIT" at bounding box center [488, 402] width 34 height 16
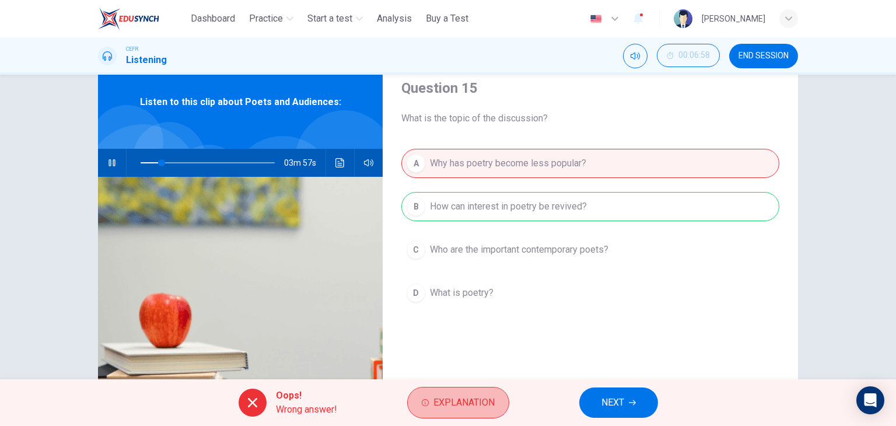
click at [492, 405] on span "Explanation" at bounding box center [463, 402] width 61 height 16
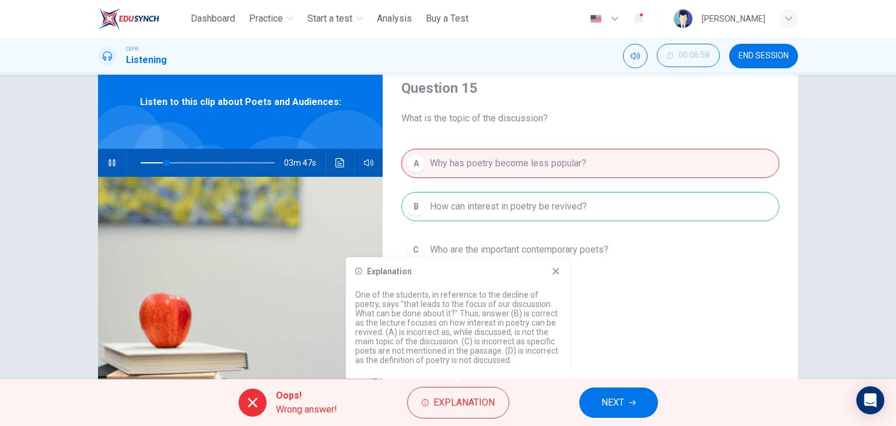
click at [492, 405] on span "Explanation" at bounding box center [463, 402] width 61 height 16
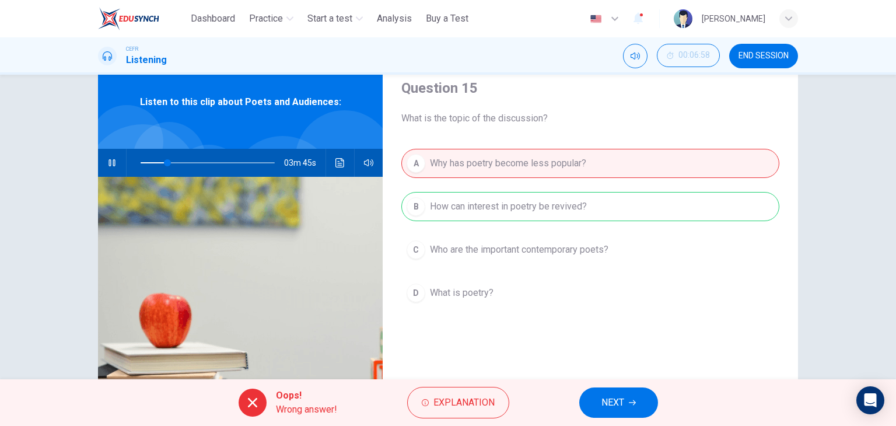
click at [609, 403] on span "NEXT" at bounding box center [612, 402] width 23 height 16
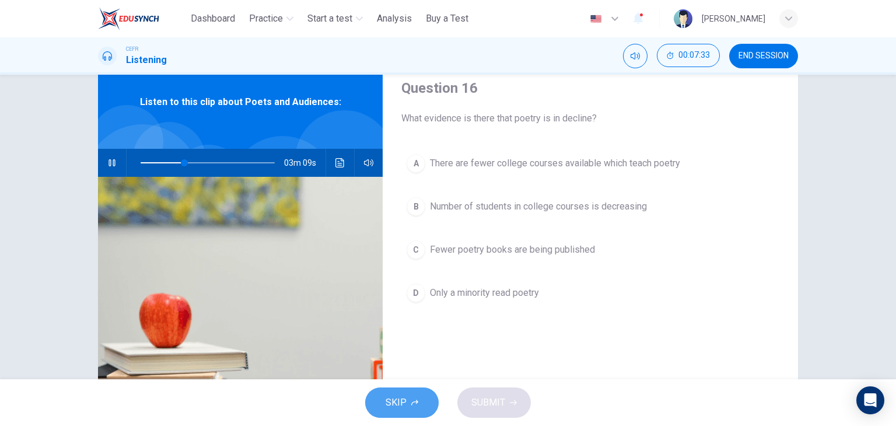
click at [416, 396] on button "SKIP" at bounding box center [401, 402] width 73 height 30
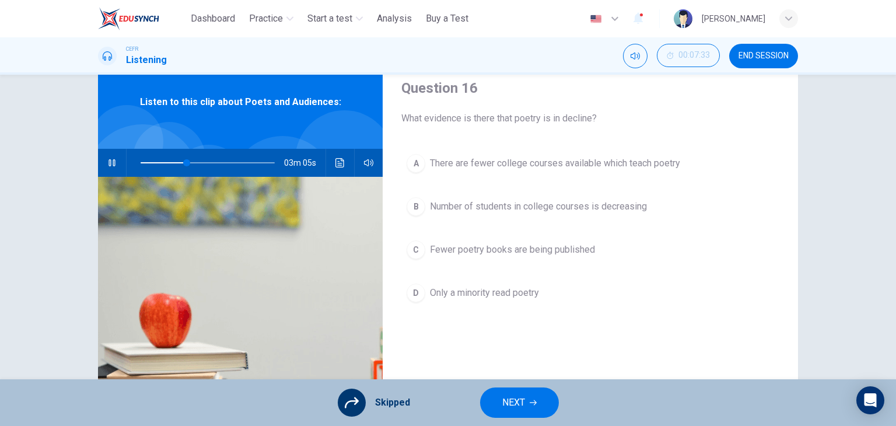
type input "**"
click at [775, 59] on span "END SESSION" at bounding box center [763, 55] width 50 height 9
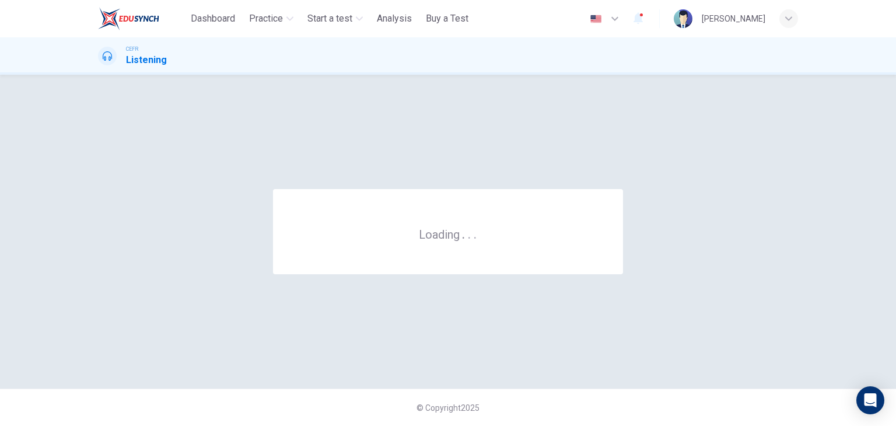
scroll to position [0, 0]
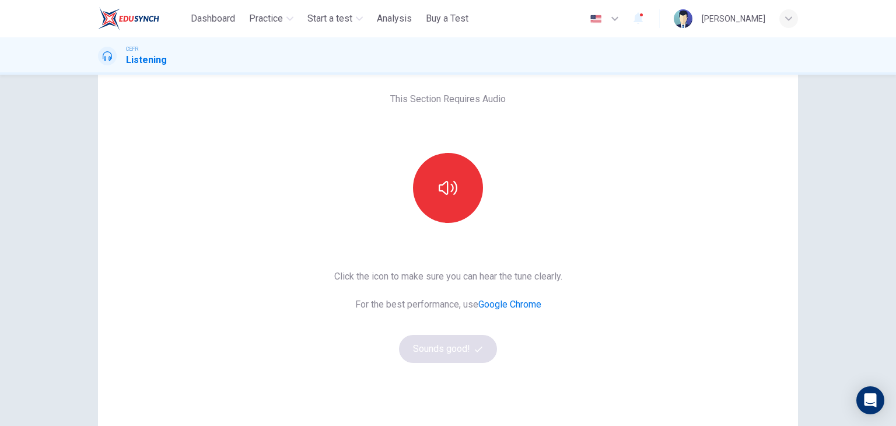
scroll to position [58, 0]
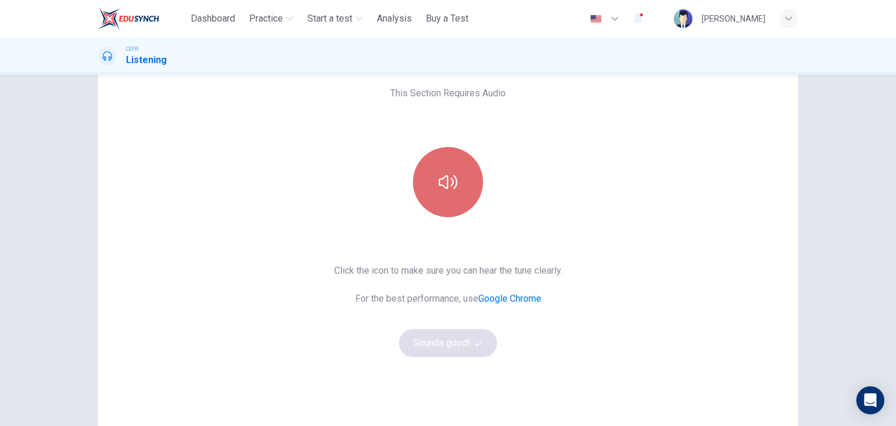
click at [429, 180] on button "button" at bounding box center [448, 182] width 70 height 70
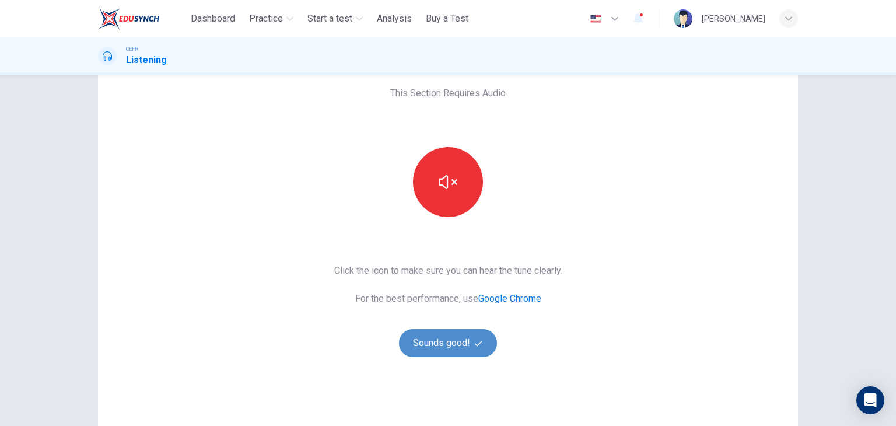
click at [448, 348] on button "Sounds good!" at bounding box center [448, 343] width 98 height 28
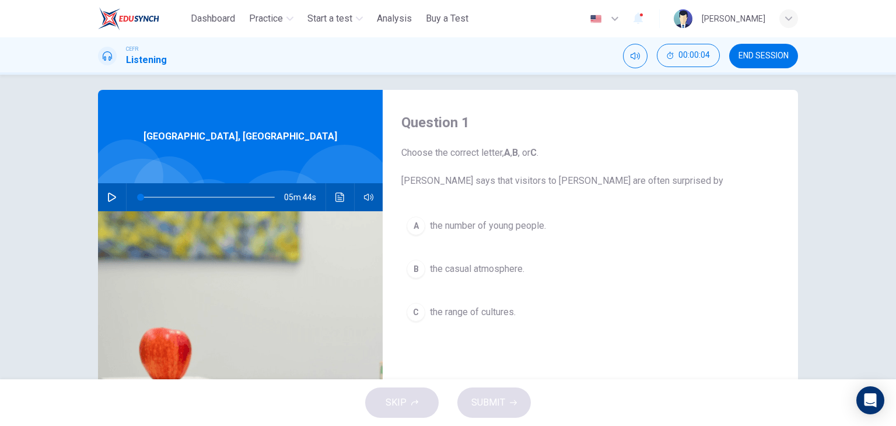
scroll to position [0, 0]
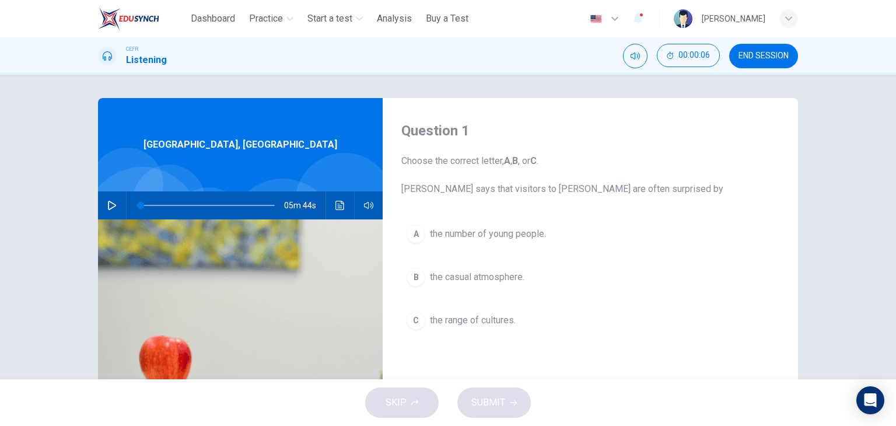
click at [111, 205] on icon "button" at bounding box center [111, 205] width 9 height 9
click at [408, 320] on div "C" at bounding box center [416, 320] width 19 height 19
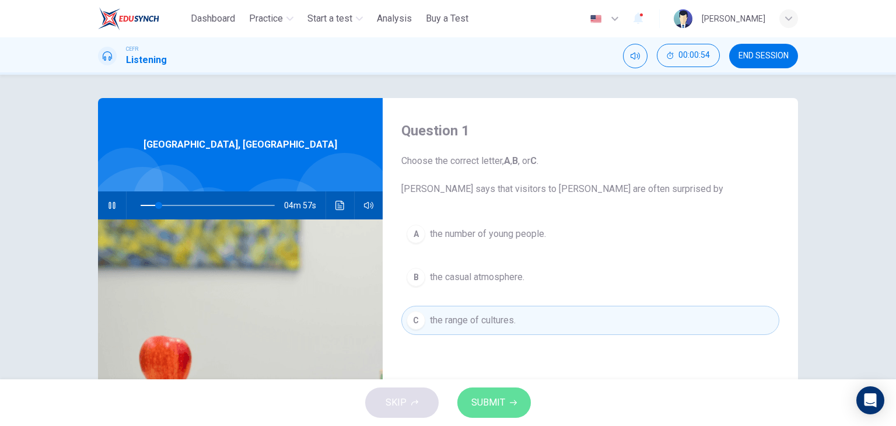
click at [483, 398] on span "SUBMIT" at bounding box center [488, 402] width 34 height 16
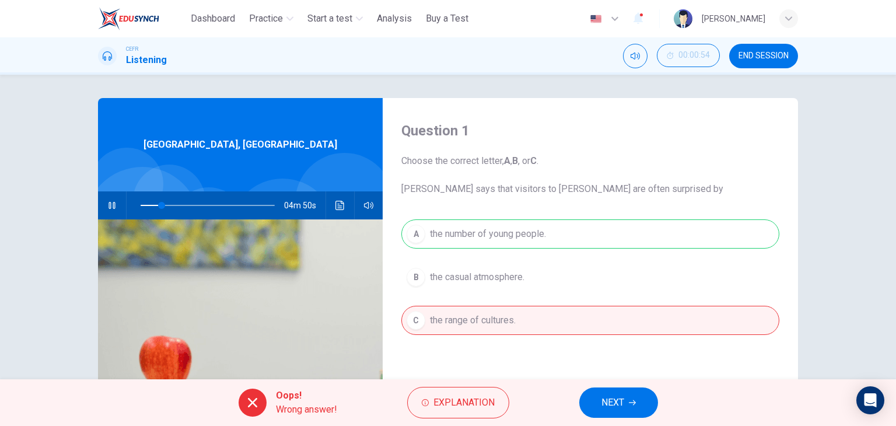
click at [621, 394] on span "NEXT" at bounding box center [612, 402] width 23 height 16
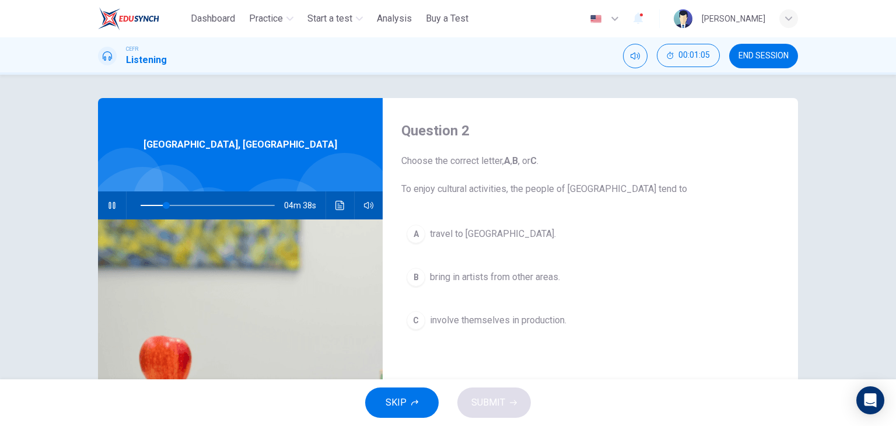
click at [478, 234] on span "travel to [GEOGRAPHIC_DATA]." at bounding box center [493, 234] width 126 height 14
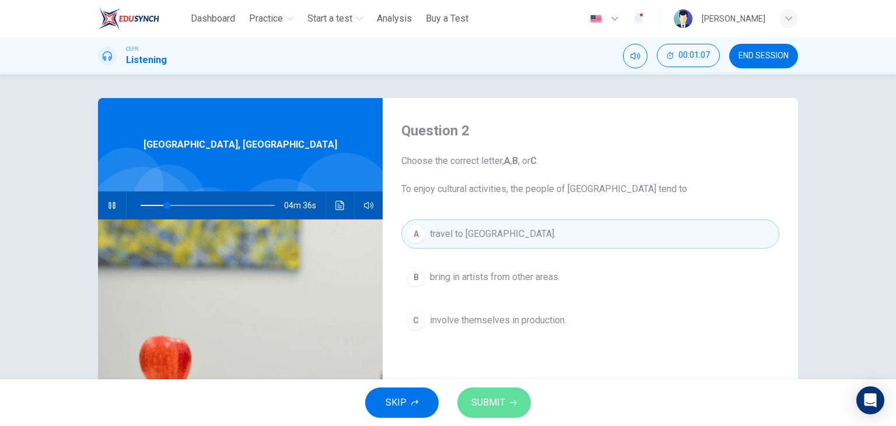
click at [490, 401] on span "SUBMIT" at bounding box center [488, 402] width 34 height 16
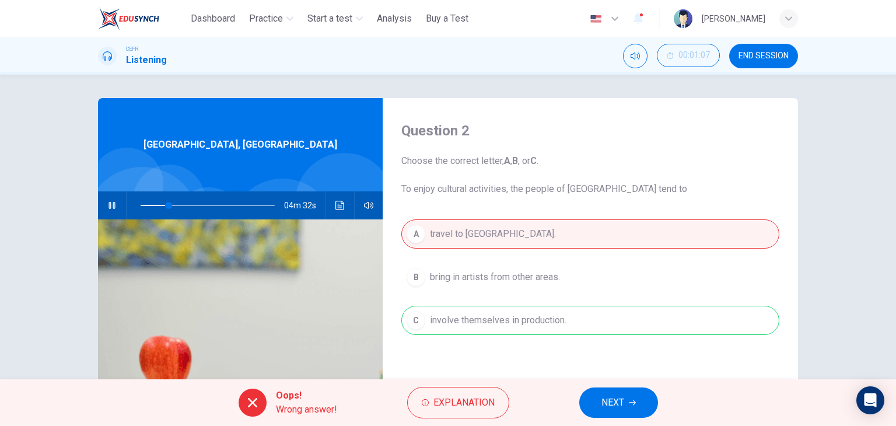
click at [625, 402] on button "NEXT" at bounding box center [618, 402] width 79 height 30
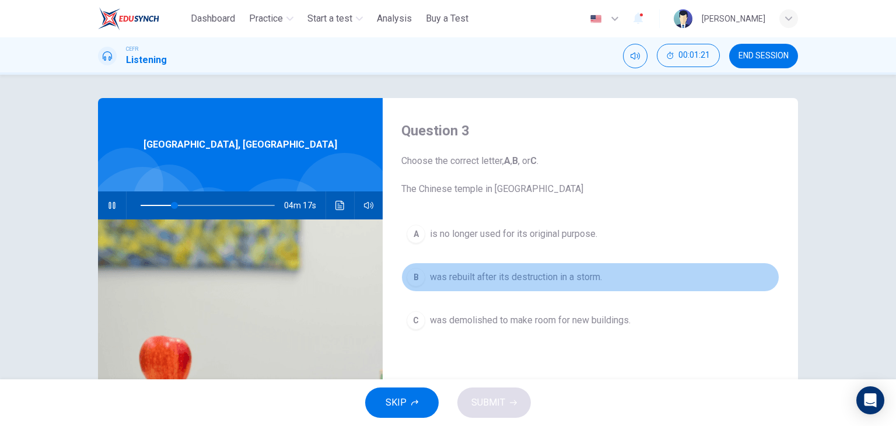
click at [526, 281] on span "was rebuilt after its destruction in a storm." at bounding box center [516, 277] width 172 height 14
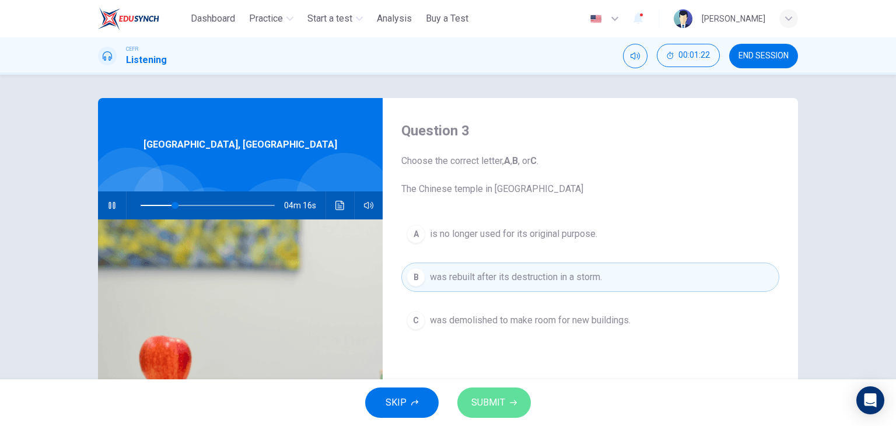
click at [492, 409] on span "SUBMIT" at bounding box center [488, 402] width 34 height 16
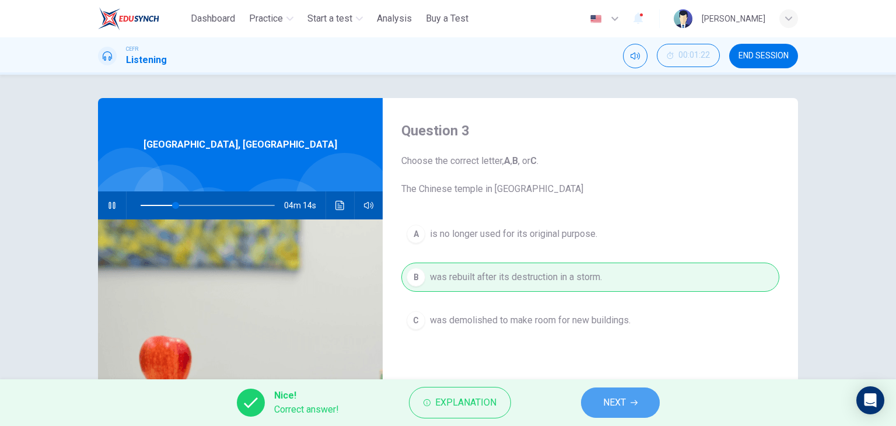
click at [608, 404] on span "NEXT" at bounding box center [614, 402] width 23 height 16
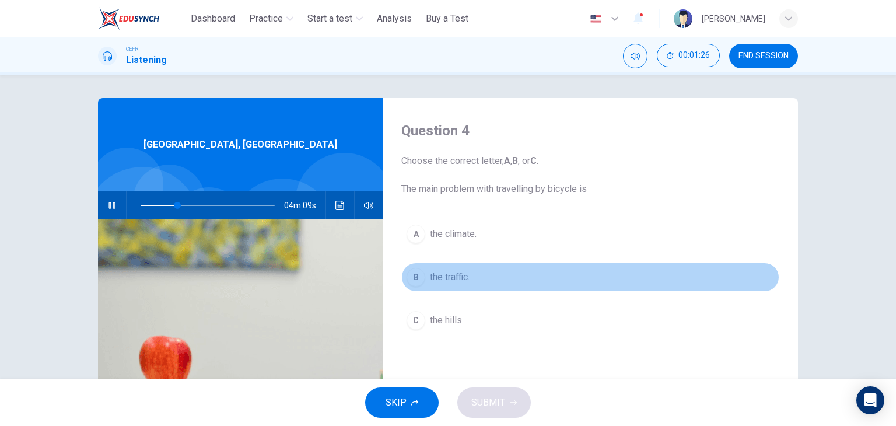
click at [439, 271] on span "the traffic." at bounding box center [450, 277] width 40 height 14
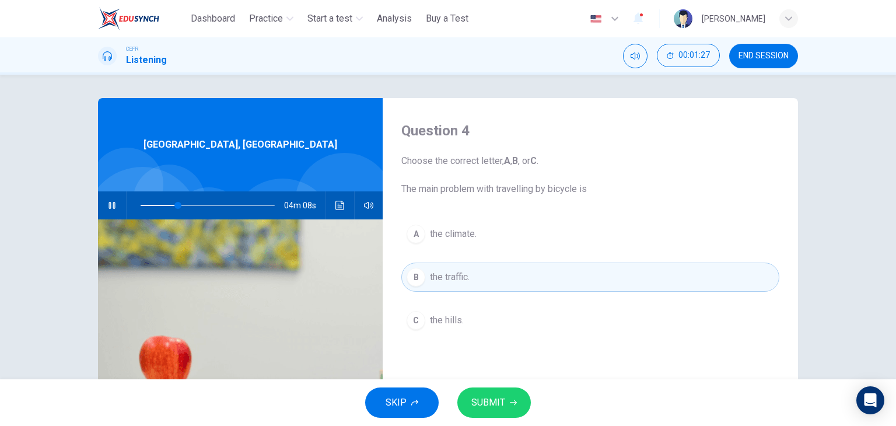
click at [499, 401] on span "SUBMIT" at bounding box center [488, 402] width 34 height 16
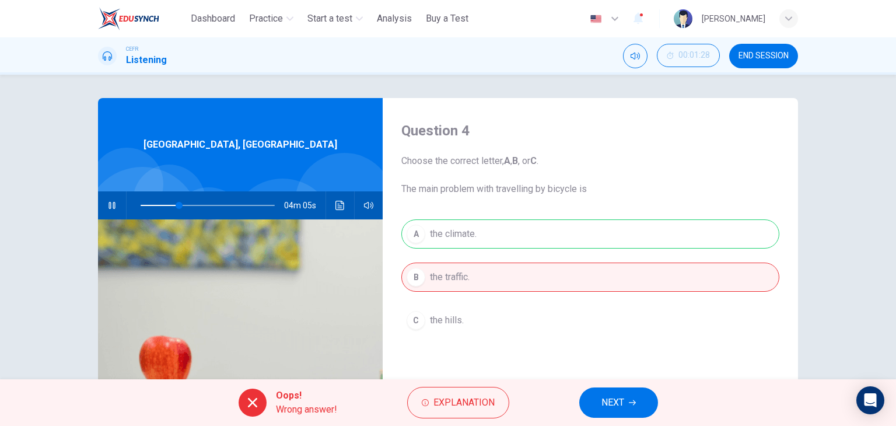
click at [632, 402] on icon "button" at bounding box center [632, 402] width 7 height 7
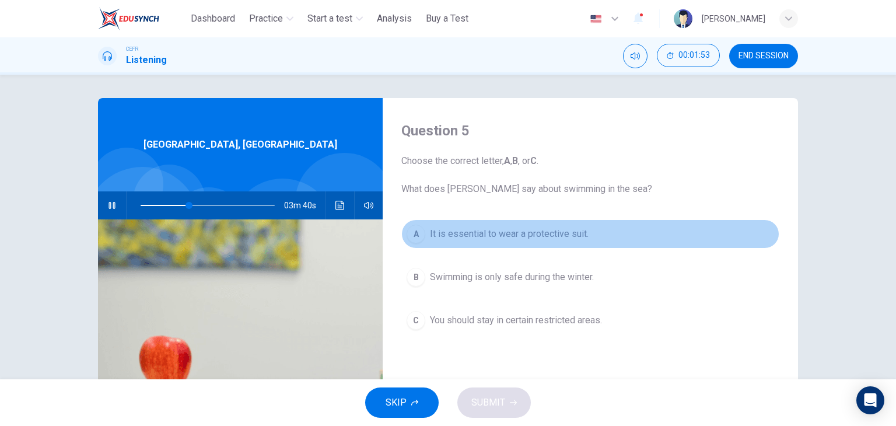
click at [563, 235] on span "It is essential to wear a protective suit." at bounding box center [509, 234] width 159 height 14
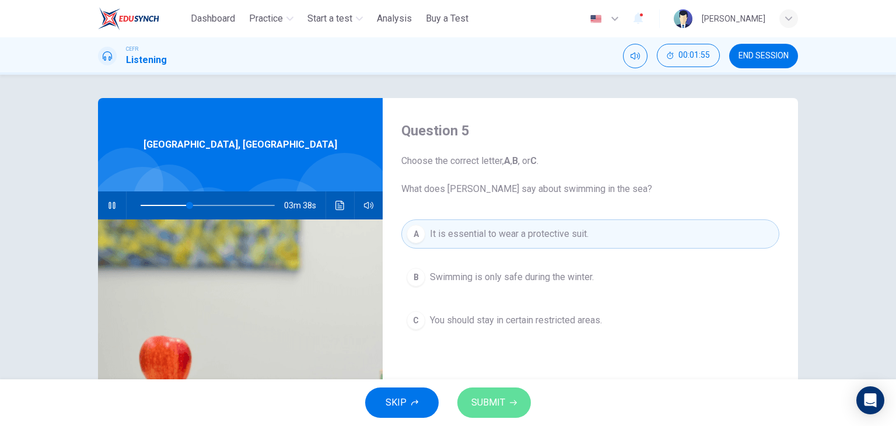
click at [496, 399] on span "SUBMIT" at bounding box center [488, 402] width 34 height 16
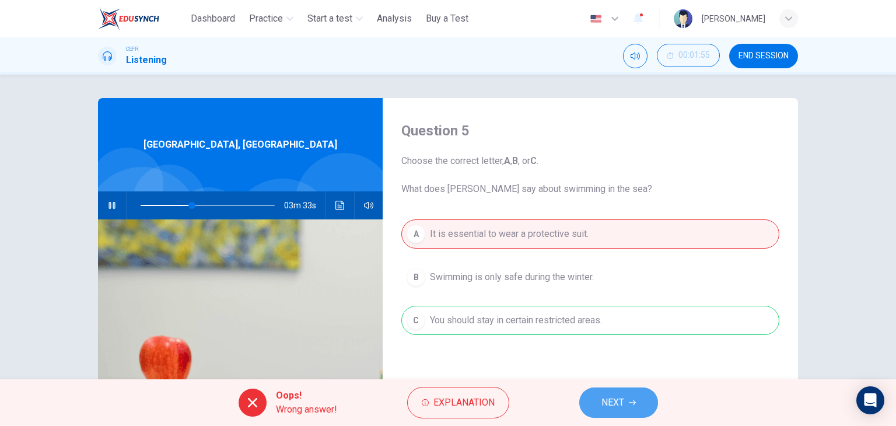
click at [622, 407] on span "NEXT" at bounding box center [612, 402] width 23 height 16
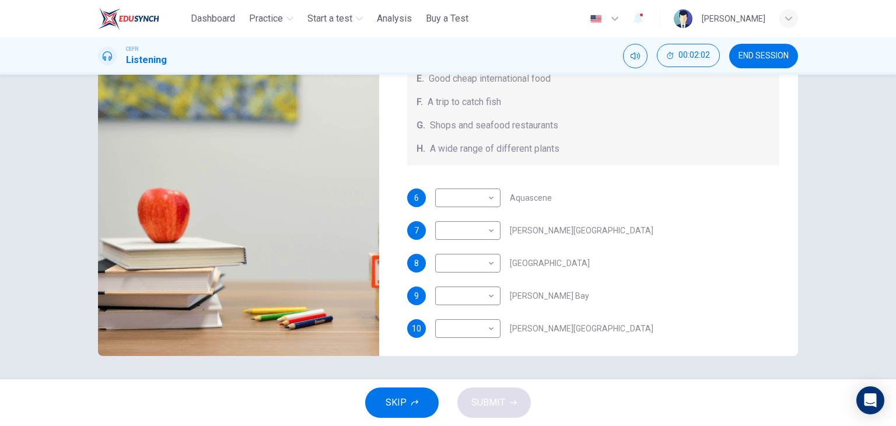
scroll to position [131, 0]
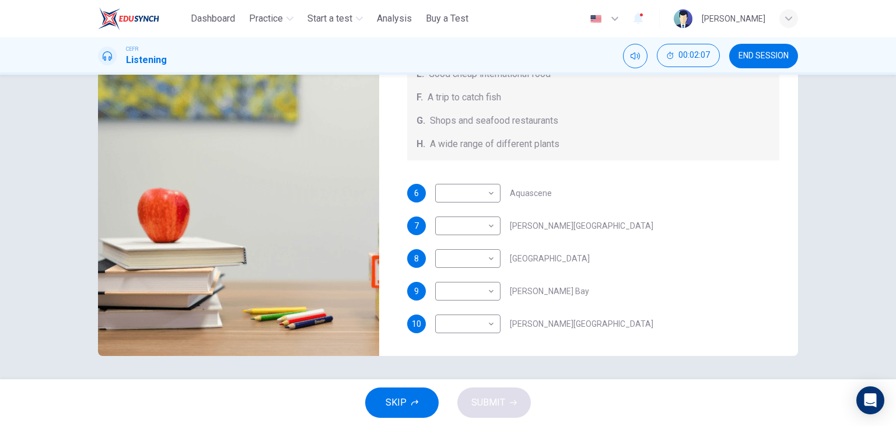
click at [399, 407] on span "SKIP" at bounding box center [396, 402] width 21 height 16
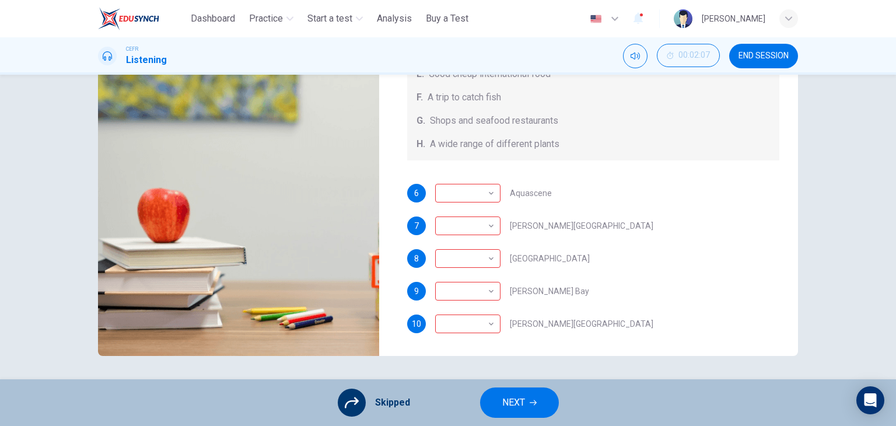
type input "**"
click at [527, 393] on button "NEXT" at bounding box center [519, 402] width 79 height 30
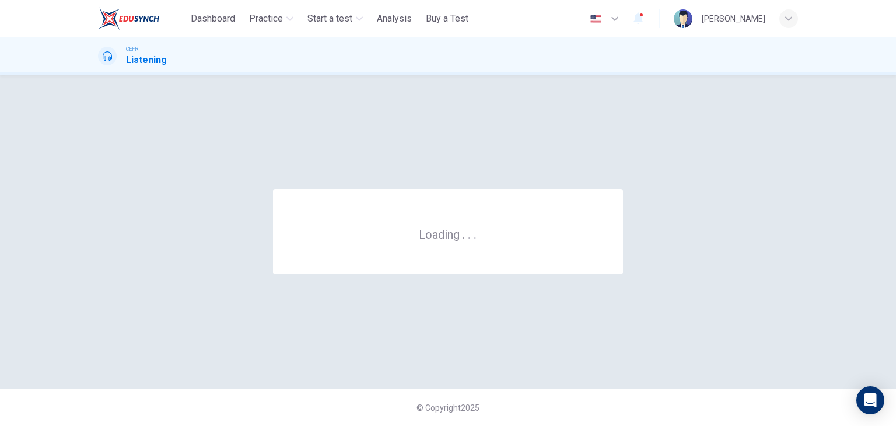
scroll to position [0, 0]
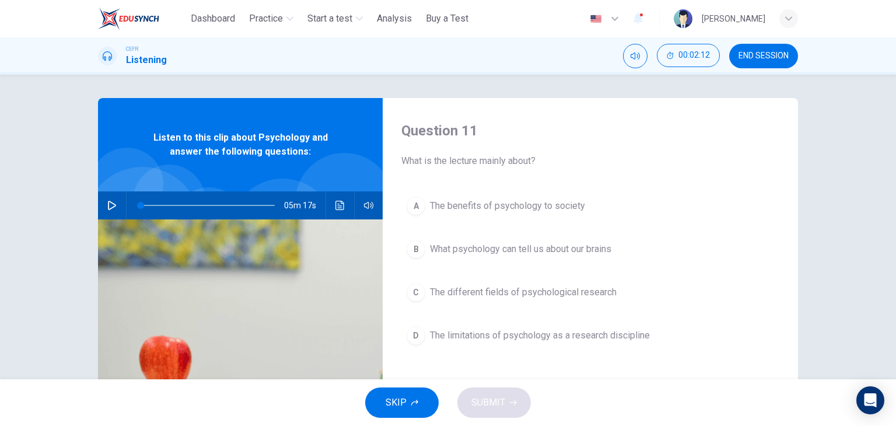
click at [111, 204] on icon "button" at bounding box center [112, 205] width 8 height 9
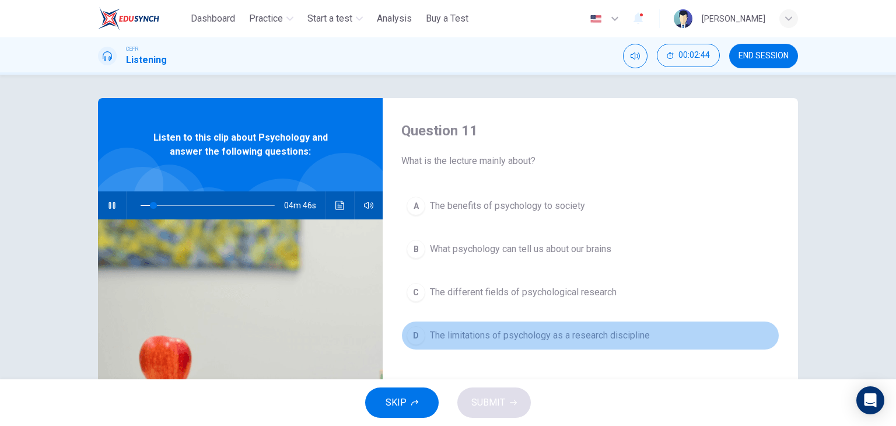
click at [440, 335] on span "The limitations of psychology as a research discipline" at bounding box center [540, 335] width 220 height 14
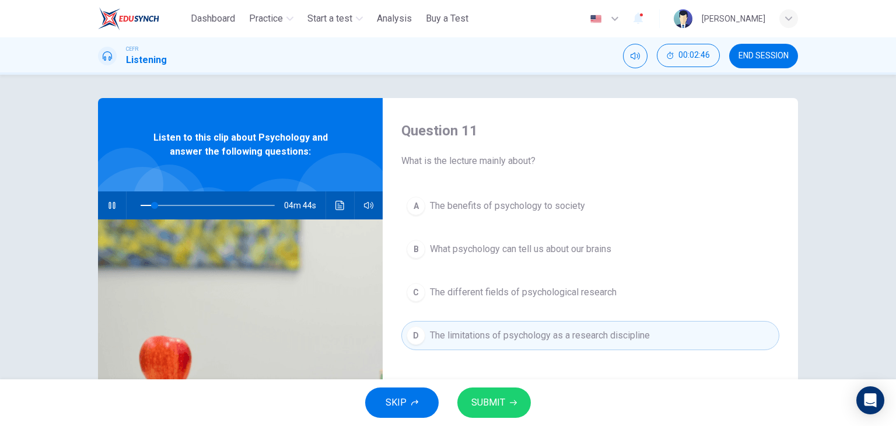
click at [497, 405] on span "SUBMIT" at bounding box center [488, 402] width 34 height 16
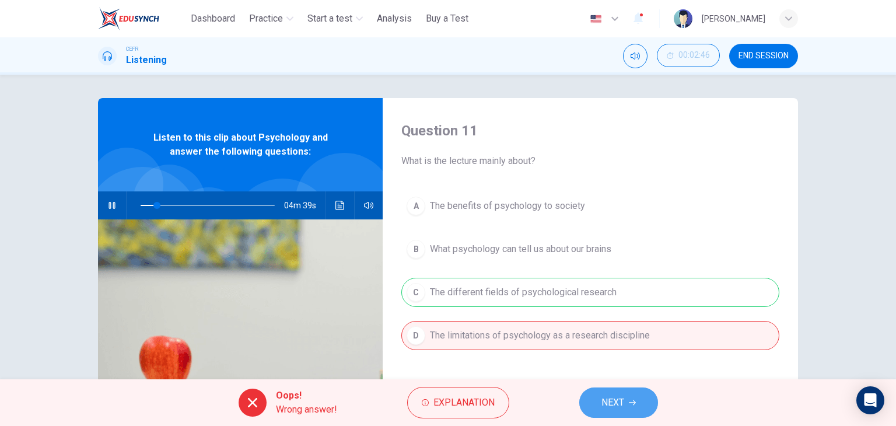
click at [626, 405] on button "NEXT" at bounding box center [618, 402] width 79 height 30
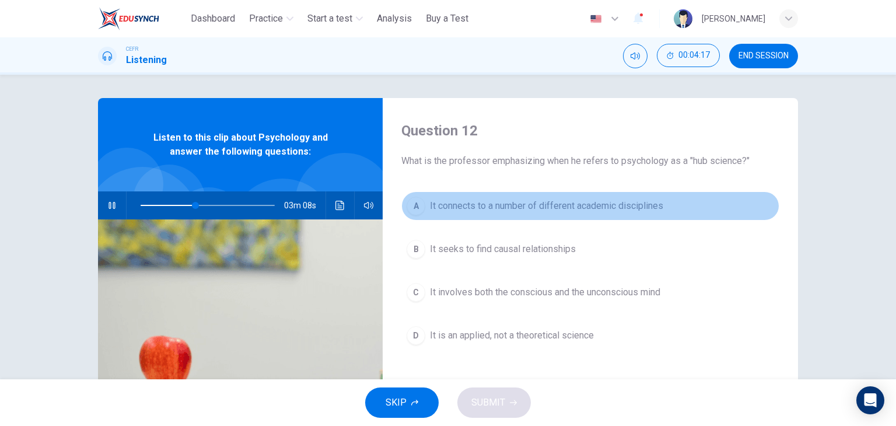
click at [637, 210] on span "It connects to a number of different academic disciplines" at bounding box center [546, 206] width 233 height 14
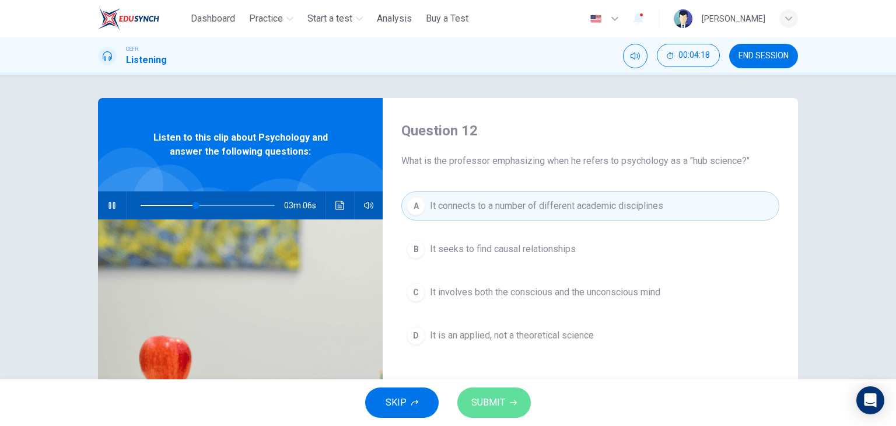
click at [505, 403] on button "SUBMIT" at bounding box center [493, 402] width 73 height 30
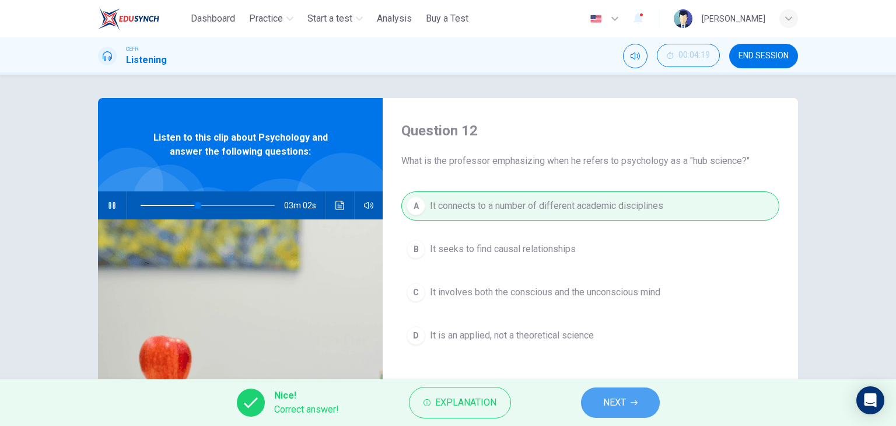
click at [619, 407] on span "NEXT" at bounding box center [614, 402] width 23 height 16
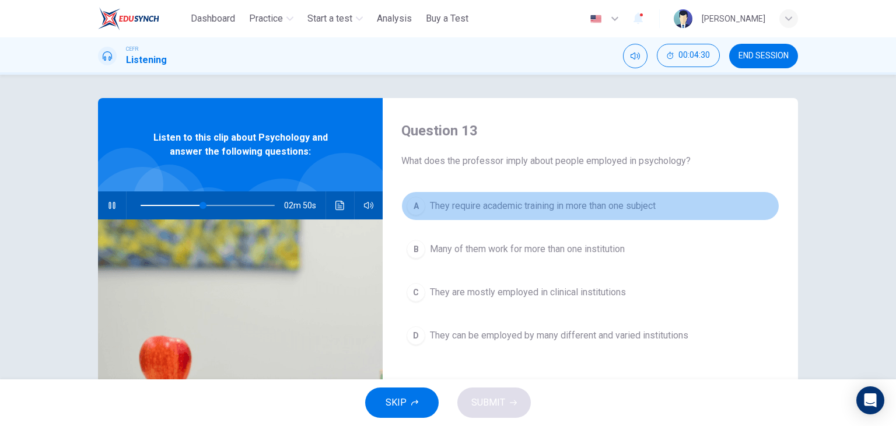
click at [609, 205] on span "They require academic training in more than one subject" at bounding box center [543, 206] width 226 height 14
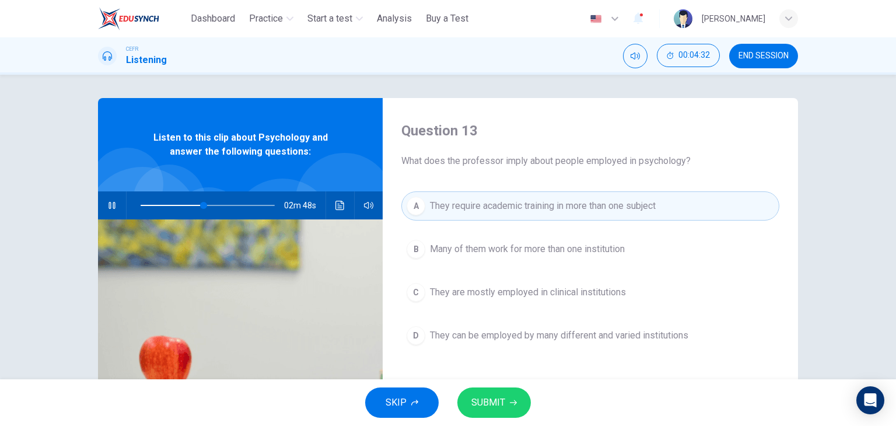
click at [504, 396] on button "SUBMIT" at bounding box center [493, 402] width 73 height 30
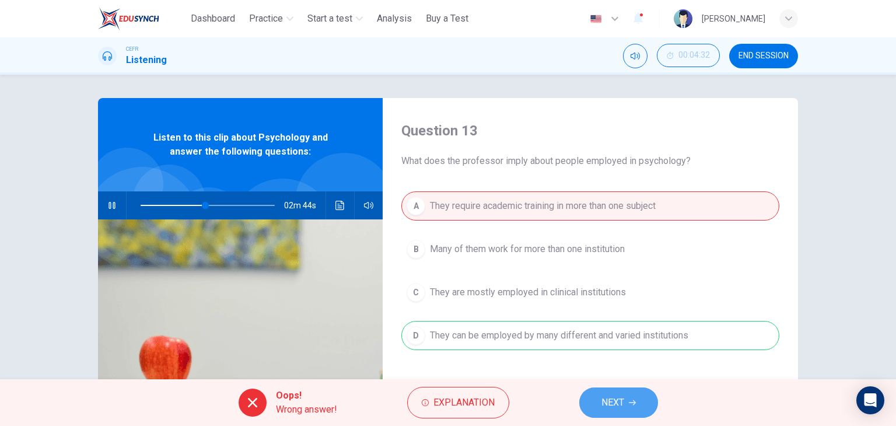
click at [609, 400] on span "NEXT" at bounding box center [612, 402] width 23 height 16
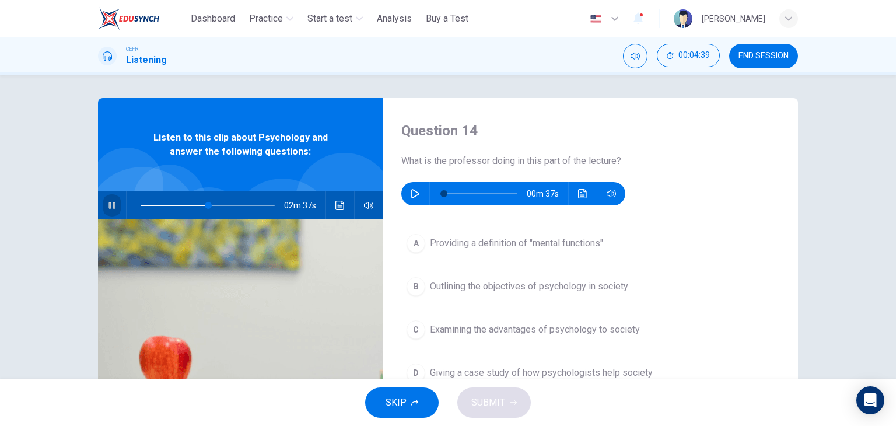
click at [107, 201] on icon "button" at bounding box center [111, 205] width 9 height 9
type input "**"
click at [413, 189] on icon "button" at bounding box center [415, 193] width 9 height 9
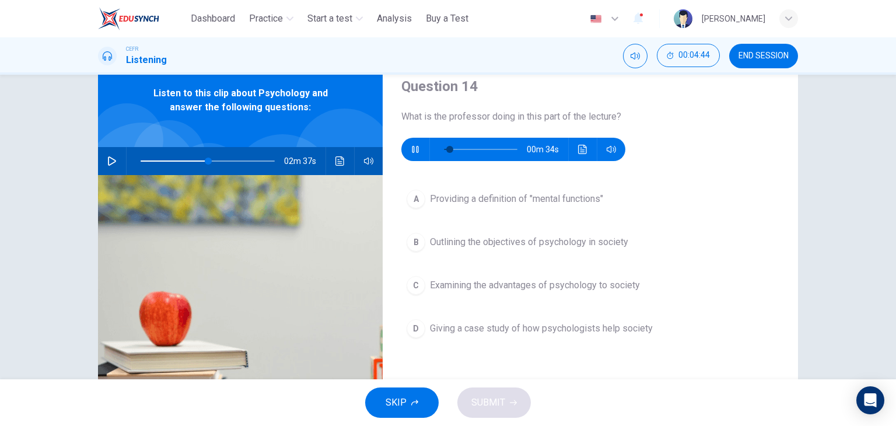
scroll to position [47, 0]
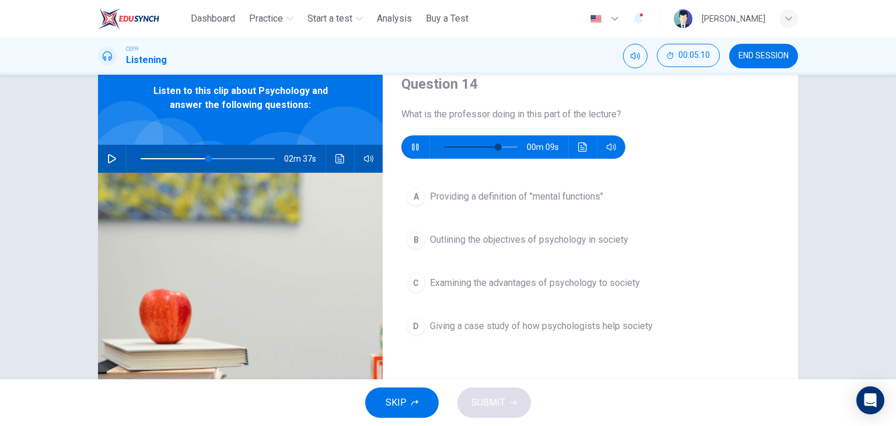
type input "**"
click at [629, 274] on button "C Examining the advantages of psychology to society" at bounding box center [590, 282] width 378 height 29
type input "**"
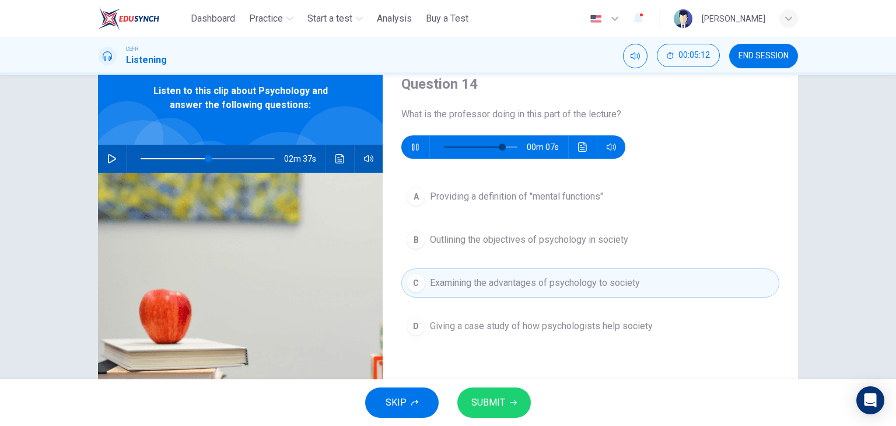
type input "**"
click at [499, 398] on span "SUBMIT" at bounding box center [488, 402] width 34 height 16
type input "**"
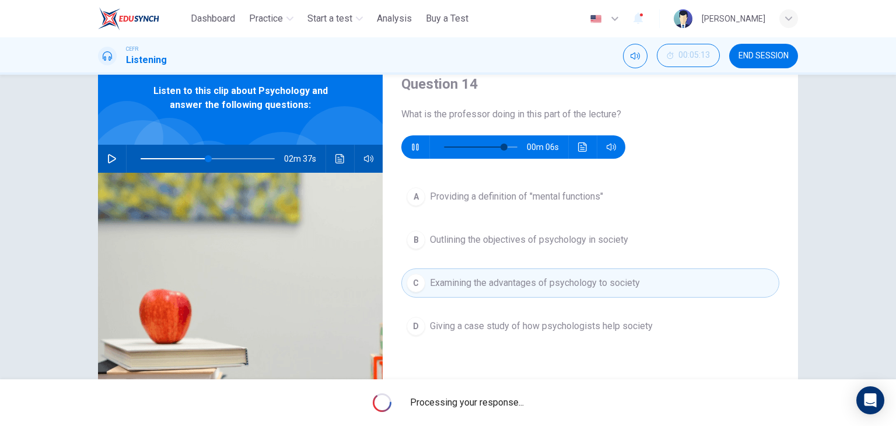
type input "**"
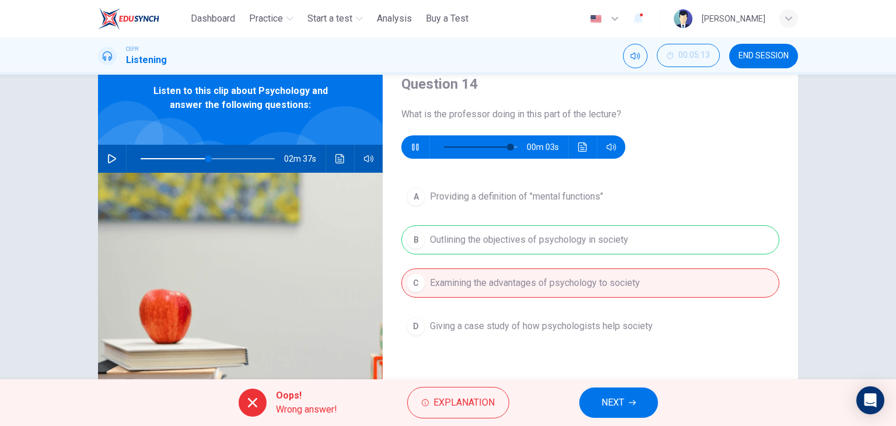
type input "**"
click at [631, 399] on icon "button" at bounding box center [632, 402] width 7 height 7
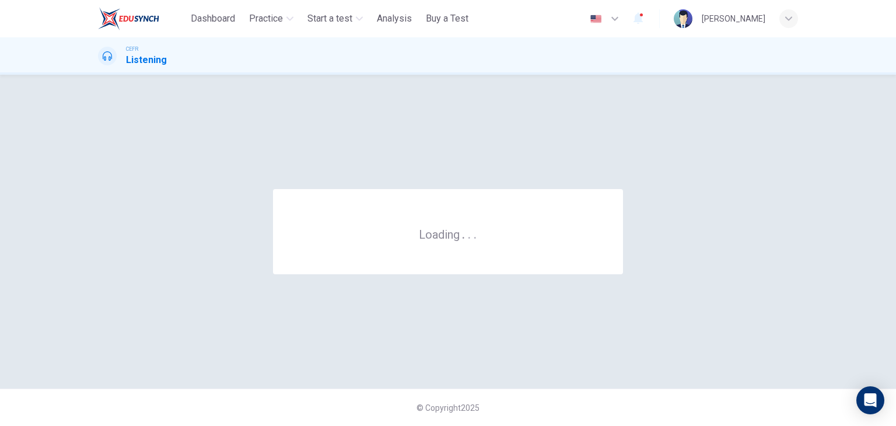
scroll to position [0, 0]
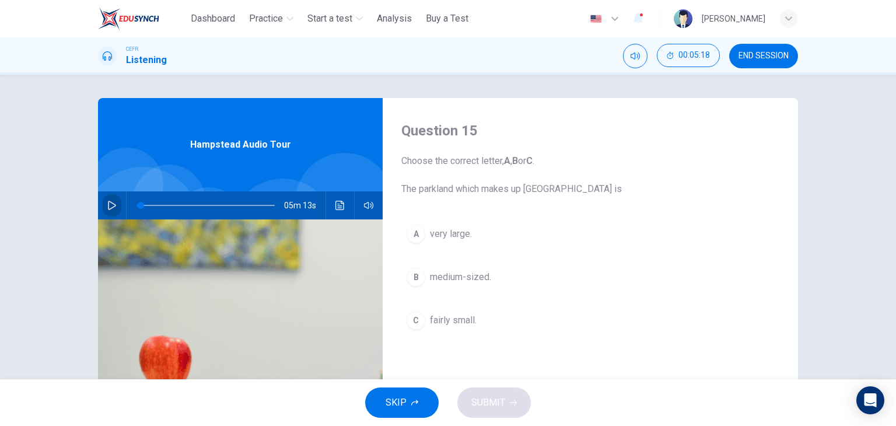
click at [107, 212] on button "button" at bounding box center [112, 205] width 19 height 28
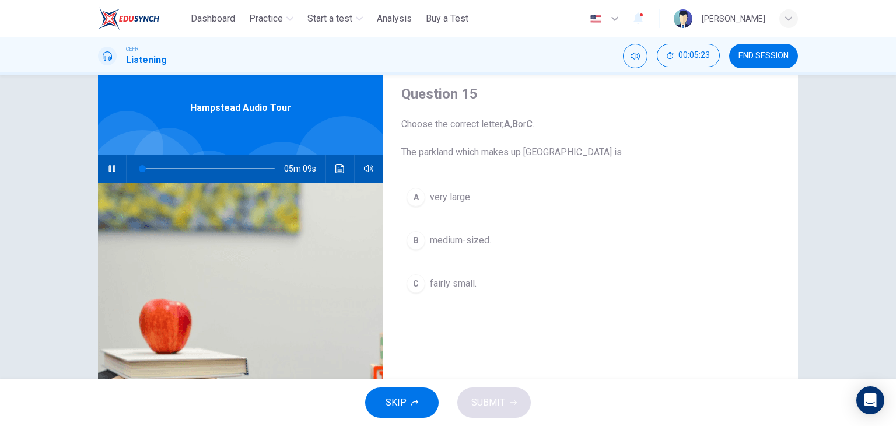
scroll to position [33, 0]
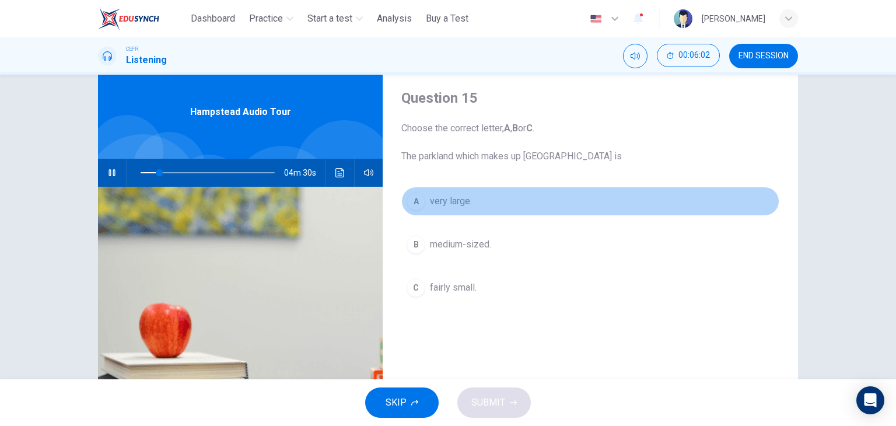
click at [413, 202] on div "A" at bounding box center [416, 201] width 19 height 19
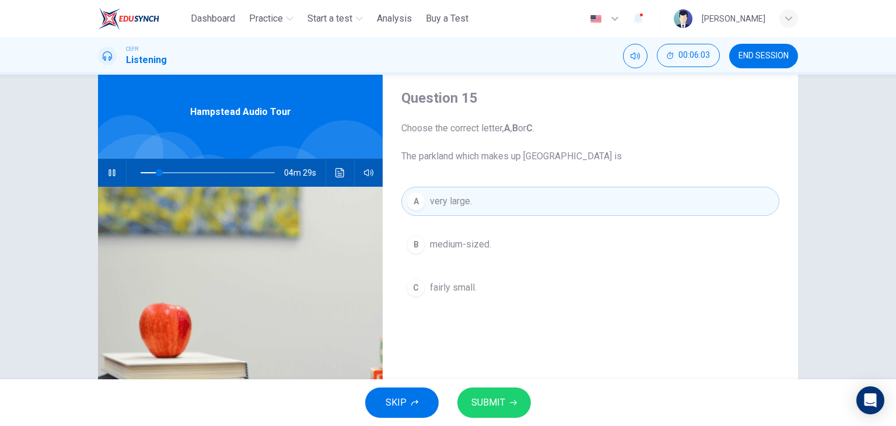
click at [476, 400] on span "SUBMIT" at bounding box center [488, 402] width 34 height 16
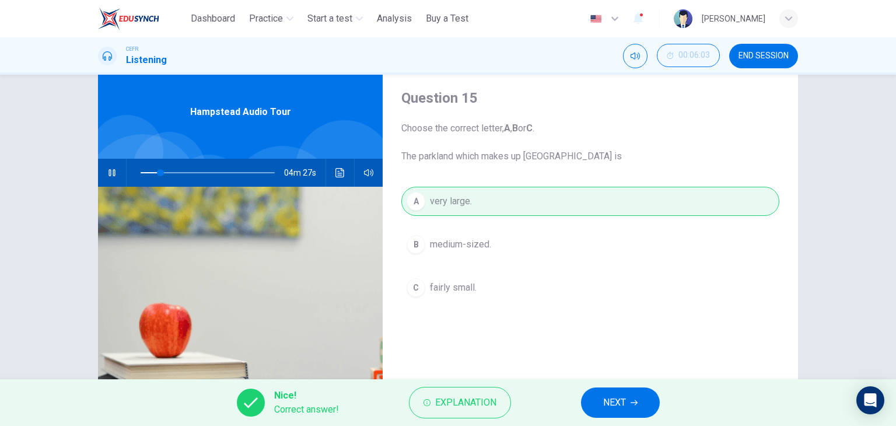
click at [614, 404] on span "NEXT" at bounding box center [614, 402] width 23 height 16
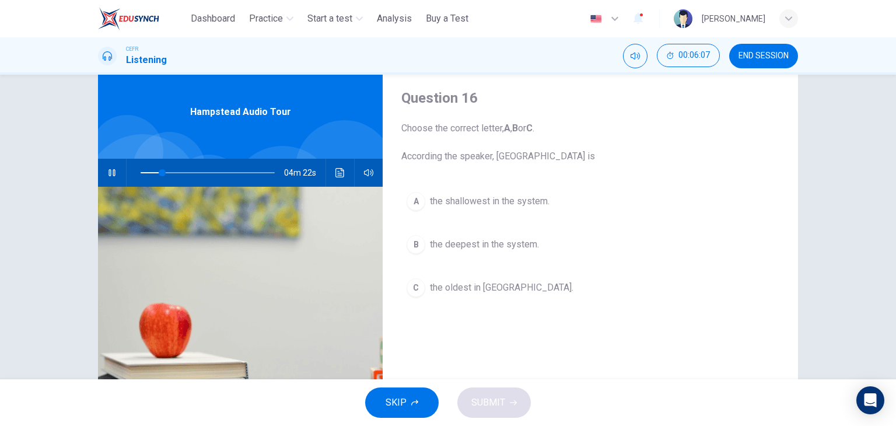
click at [500, 248] on span "the deepest in the system." at bounding box center [484, 244] width 109 height 14
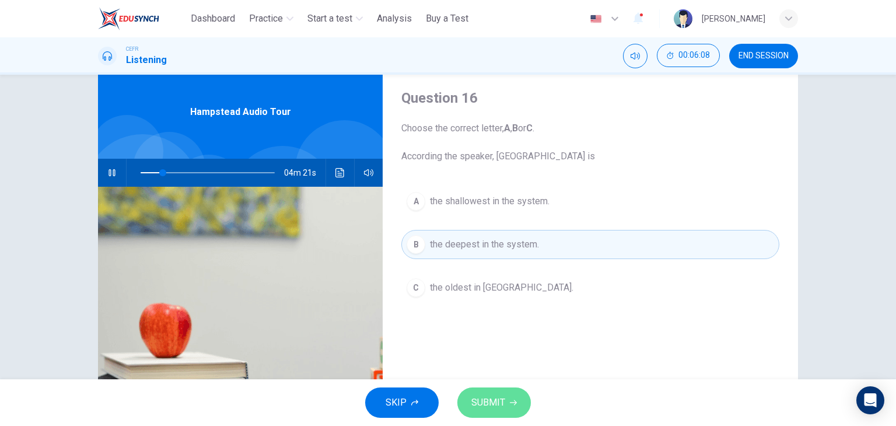
click at [501, 390] on button "SUBMIT" at bounding box center [493, 402] width 73 height 30
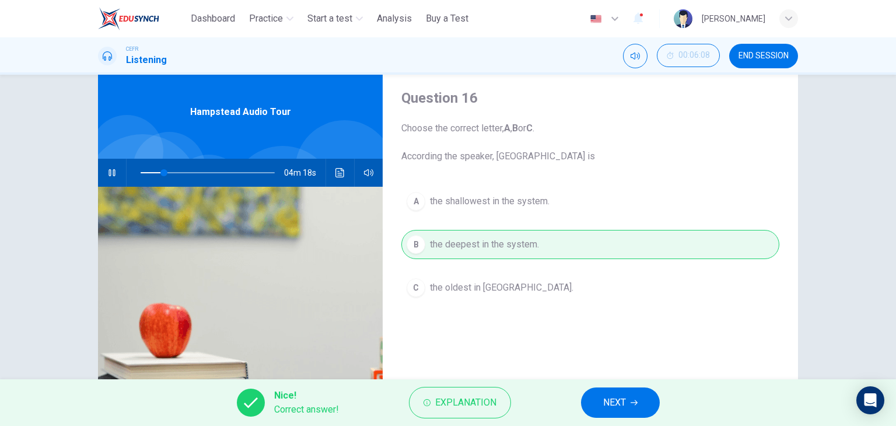
click at [615, 408] on span "NEXT" at bounding box center [614, 402] width 23 height 16
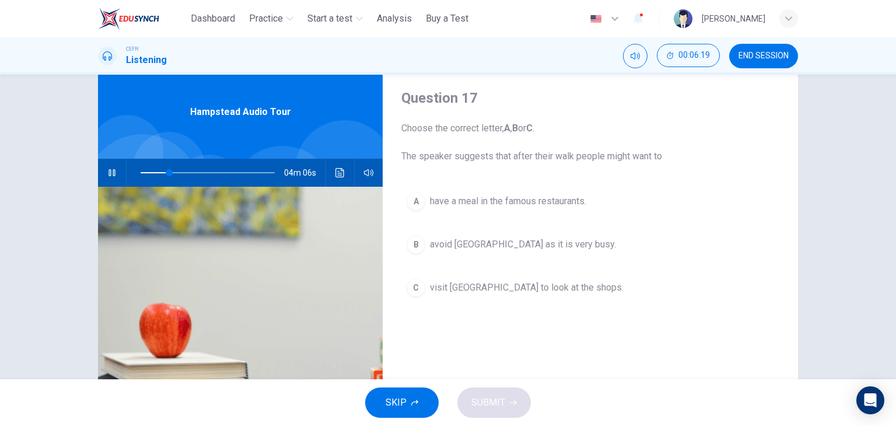
click at [597, 291] on span "visit [GEOGRAPHIC_DATA] to look at the shops." at bounding box center [527, 288] width 194 height 14
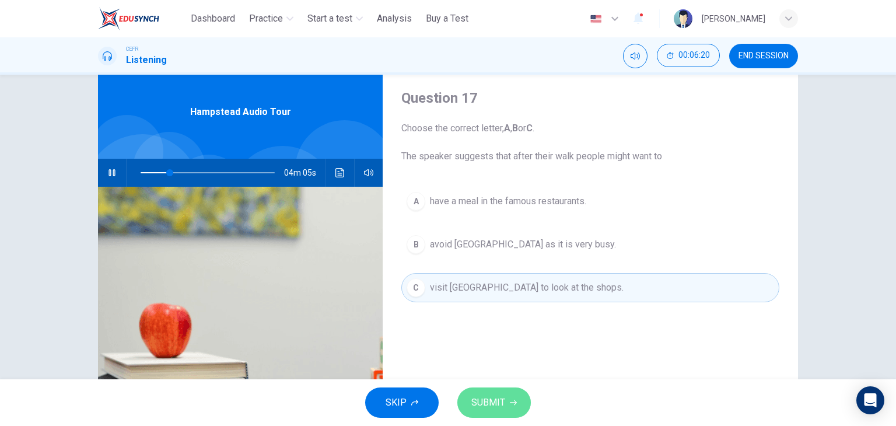
click at [506, 401] on button "SUBMIT" at bounding box center [493, 402] width 73 height 30
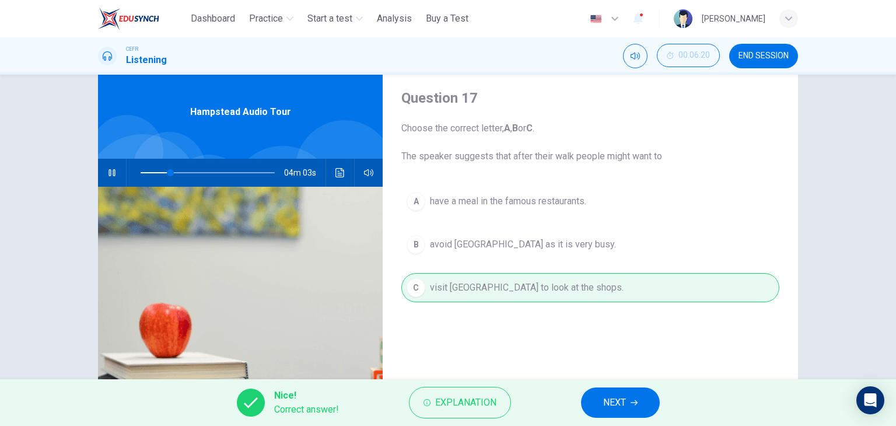
click at [602, 404] on button "NEXT" at bounding box center [620, 402] width 79 height 30
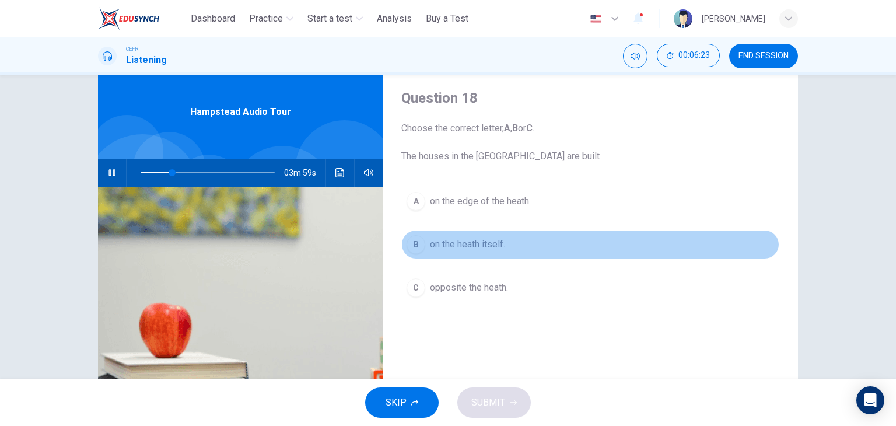
click at [486, 244] on span "on the heath itself." at bounding box center [467, 244] width 75 height 14
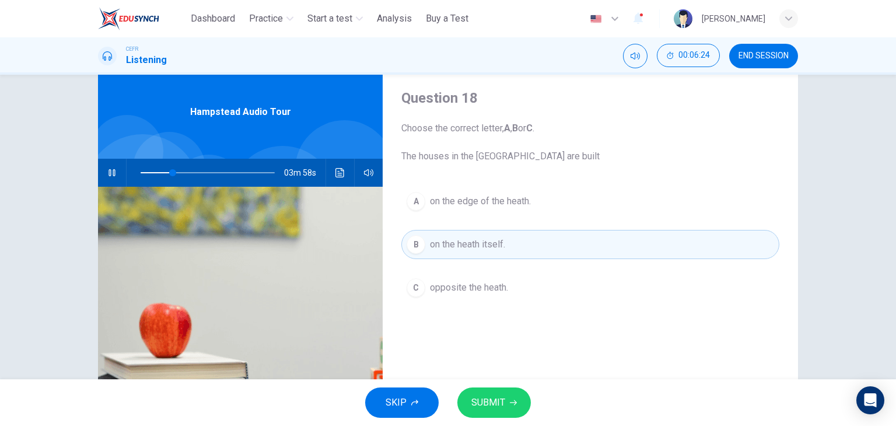
click at [486, 406] on span "SUBMIT" at bounding box center [488, 402] width 34 height 16
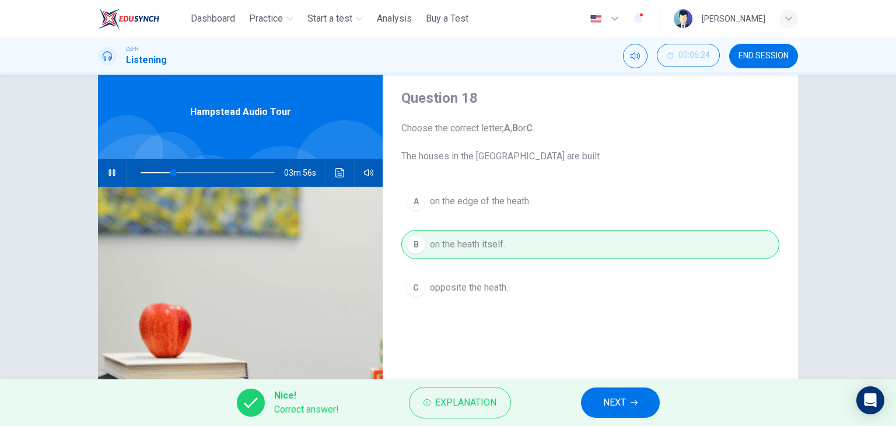
click at [635, 404] on icon "button" at bounding box center [633, 402] width 7 height 7
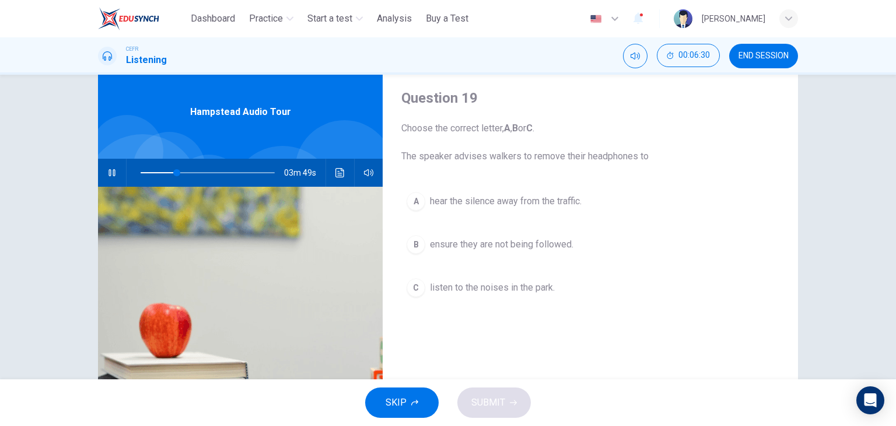
click at [542, 289] on span "listen to the noises in the park." at bounding box center [492, 288] width 125 height 14
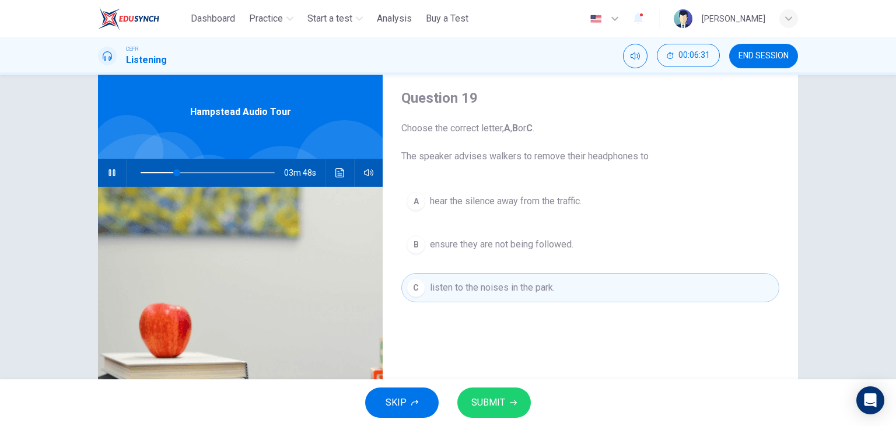
click at [506, 407] on button "SUBMIT" at bounding box center [493, 402] width 73 height 30
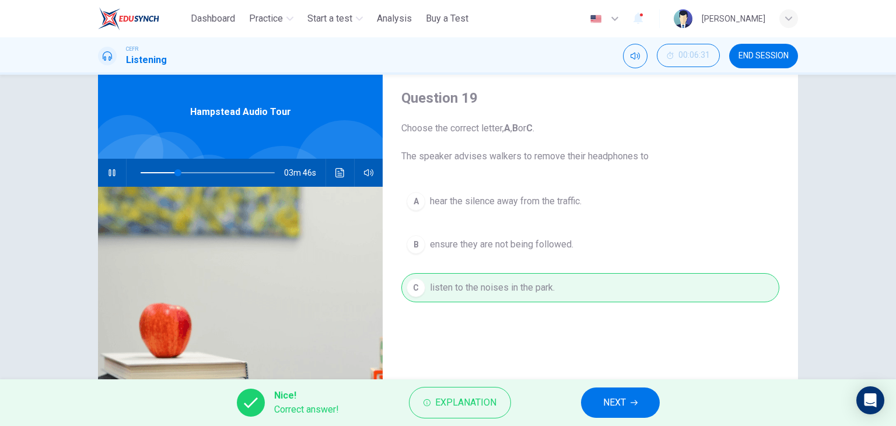
click at [614, 397] on span "NEXT" at bounding box center [614, 402] width 23 height 16
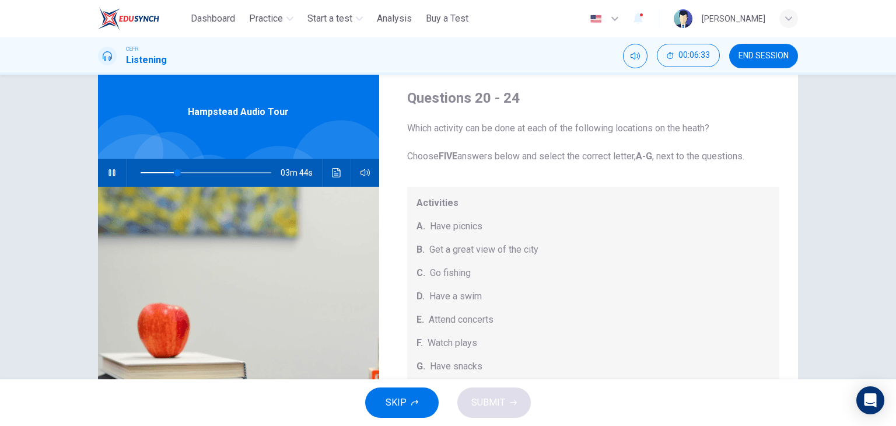
scroll to position [148, 0]
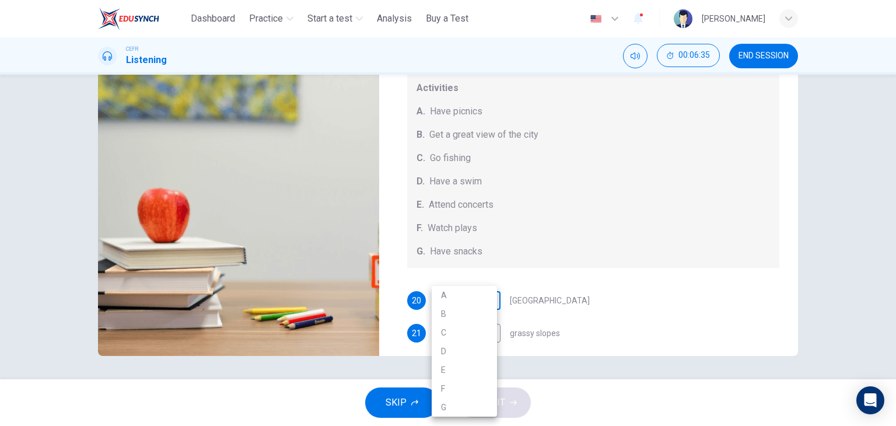
click at [483, 304] on body "This site uses cookies, as explained in our Privacy Policy . If you agree to th…" at bounding box center [448, 213] width 896 height 426
click at [470, 408] on li "G" at bounding box center [464, 407] width 65 height 19
type input "**"
type input "*"
click at [487, 335] on body "This site uses cookies, as explained in our Privacy Policy . If you agree to th…" at bounding box center [448, 213] width 896 height 426
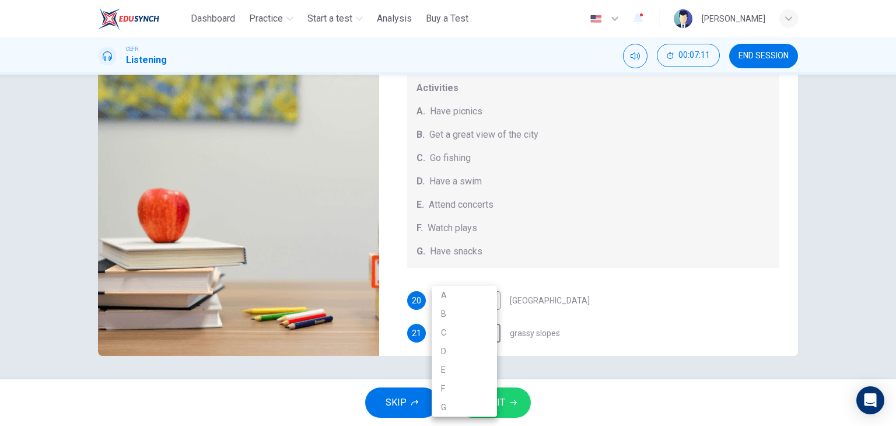
click at [469, 297] on li "A" at bounding box center [464, 295] width 65 height 19
type input "**"
type input "*"
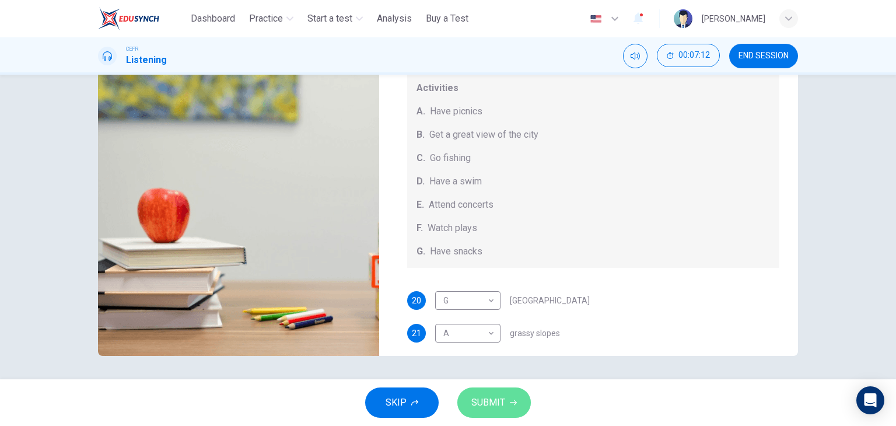
click at [496, 412] on button "SUBMIT" at bounding box center [493, 402] width 73 height 30
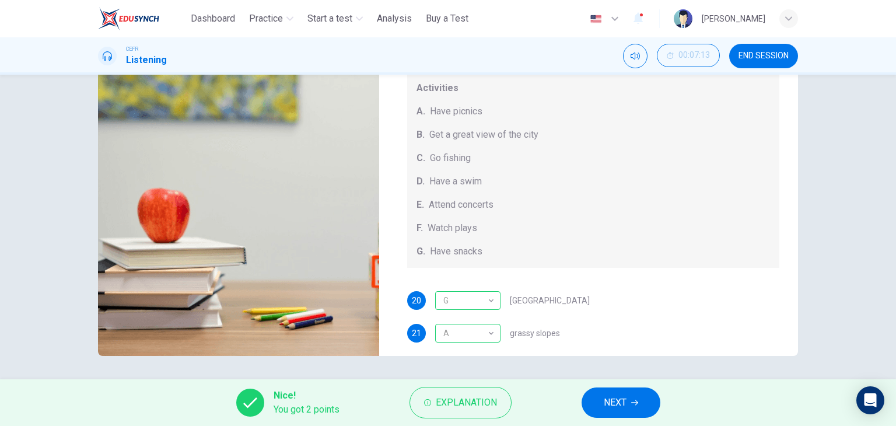
type input "**"
click at [624, 408] on span "NEXT" at bounding box center [615, 402] width 23 height 16
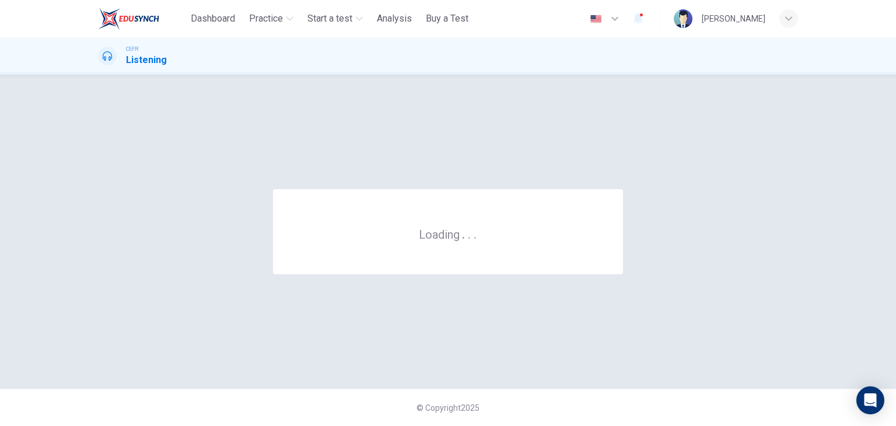
scroll to position [0, 0]
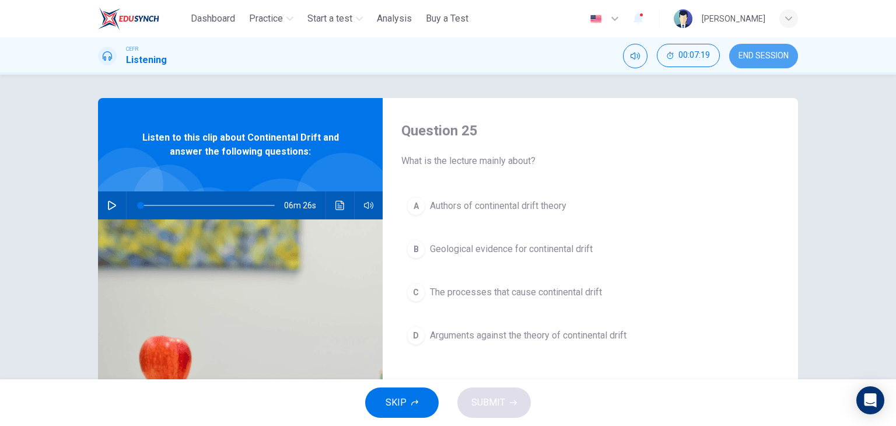
click at [777, 65] on button "END SESSION" at bounding box center [763, 56] width 69 height 24
